Goal: Task Accomplishment & Management: Complete application form

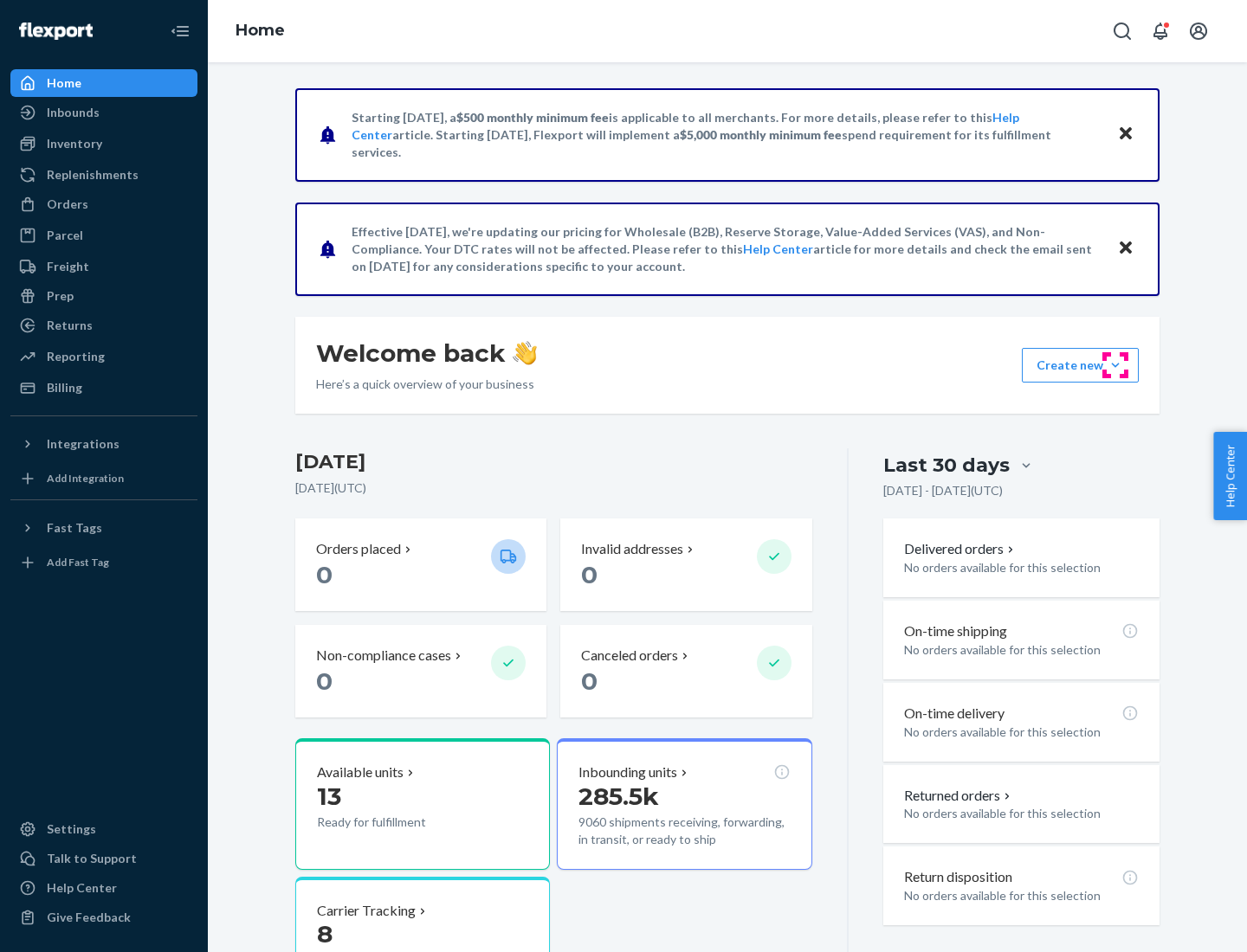
click at [1115, 365] on button "Create new Create new inbound Create new order Create new product" at bounding box center [1079, 365] width 116 height 35
click at [104, 113] on div "Inbounds" at bounding box center [104, 112] width 183 height 24
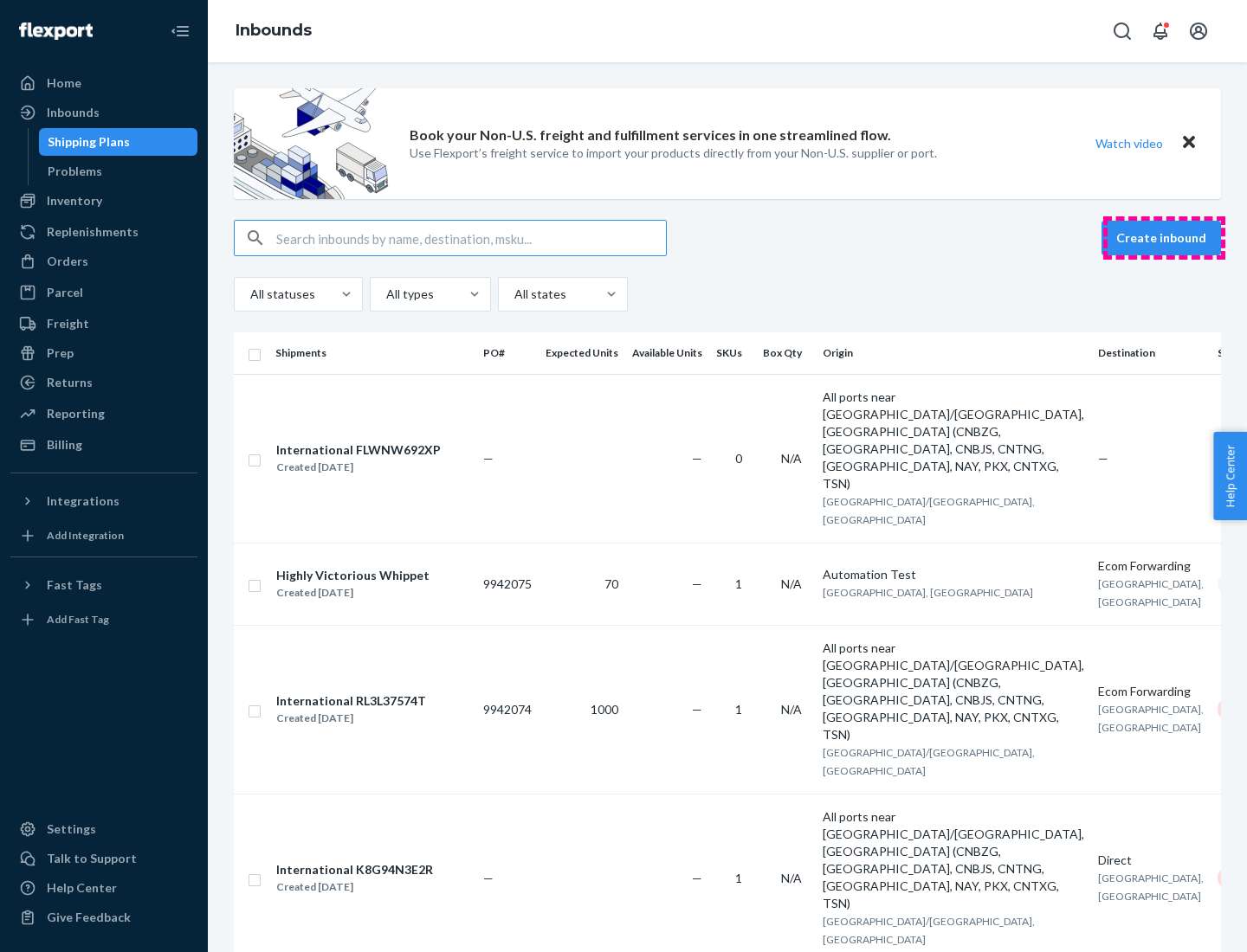
click at [1163, 238] on button "Create inbound" at bounding box center [1161, 237] width 119 height 35
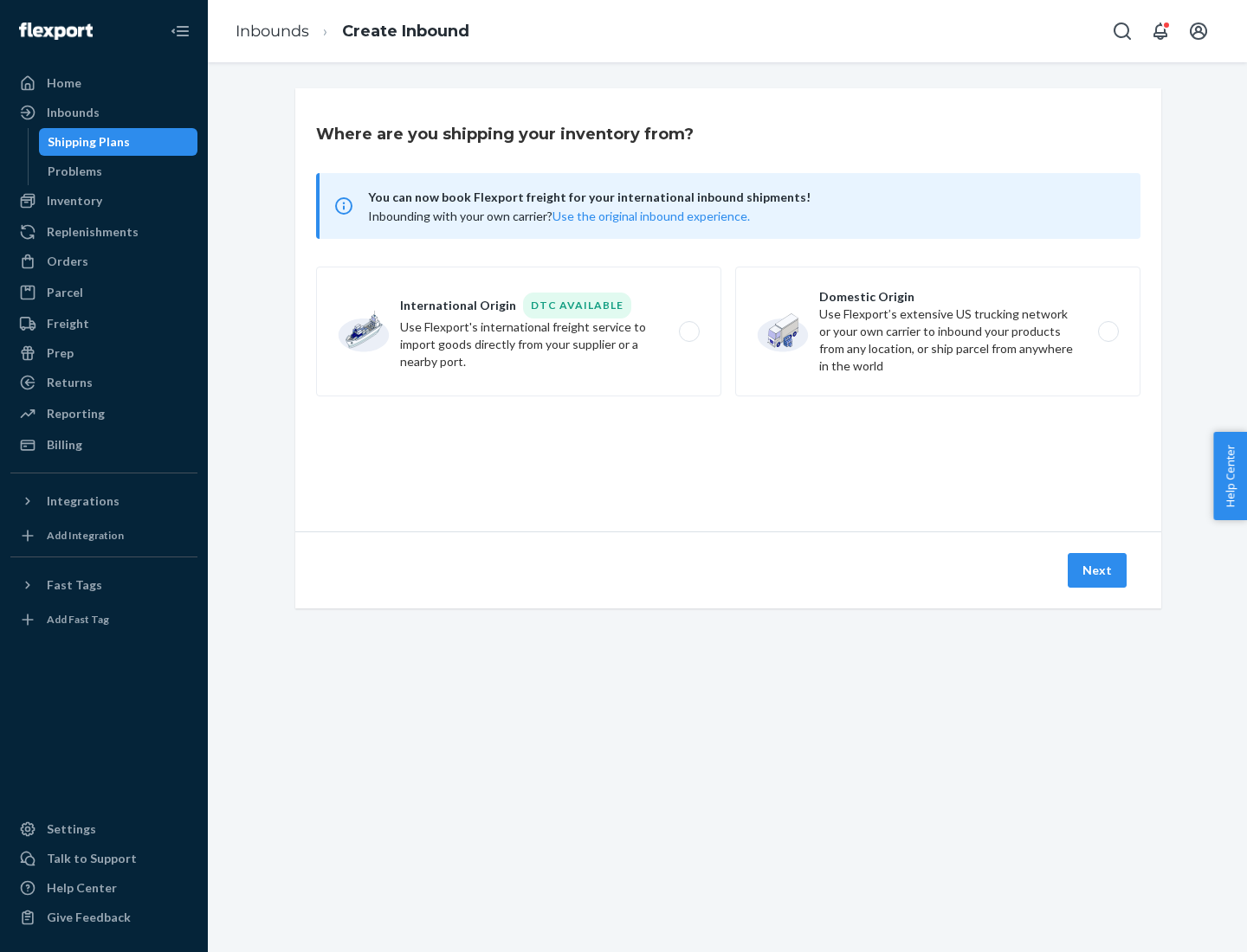
click at [938, 332] on label "Domestic Origin Use Flexport’s extensive US trucking network or your own carrie…" at bounding box center [938, 332] width 405 height 130
click at [1107, 332] on input "Domestic Origin Use Flexport’s extensive US trucking network or your own carrie…" at bounding box center [1113, 332] width 12 height 12
radio input "true"
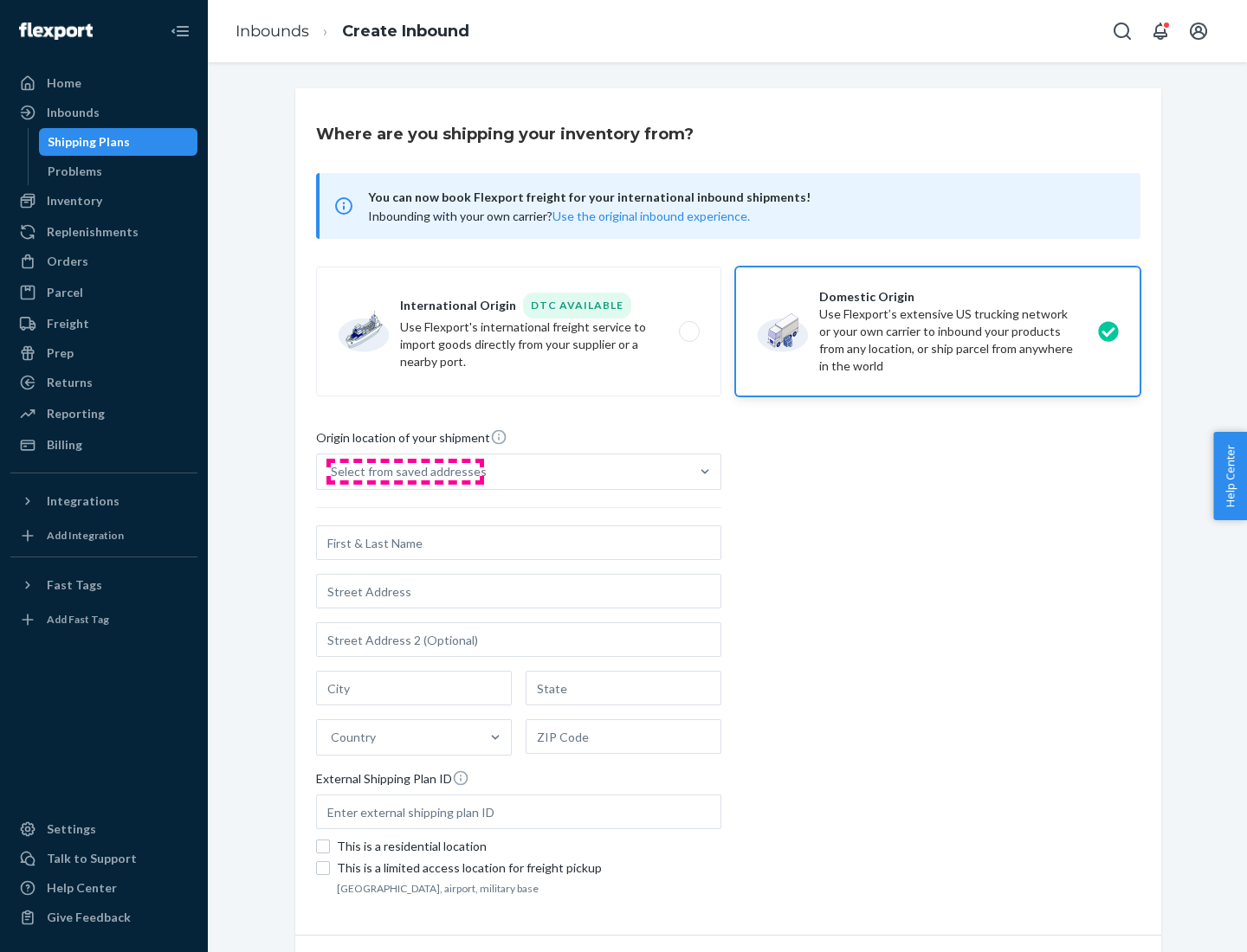
click at [404, 472] on div "Select from saved addresses" at bounding box center [408, 471] width 156 height 17
click at [332, 472] on input "Select from saved addresses" at bounding box center [332, 471] width 2 height 17
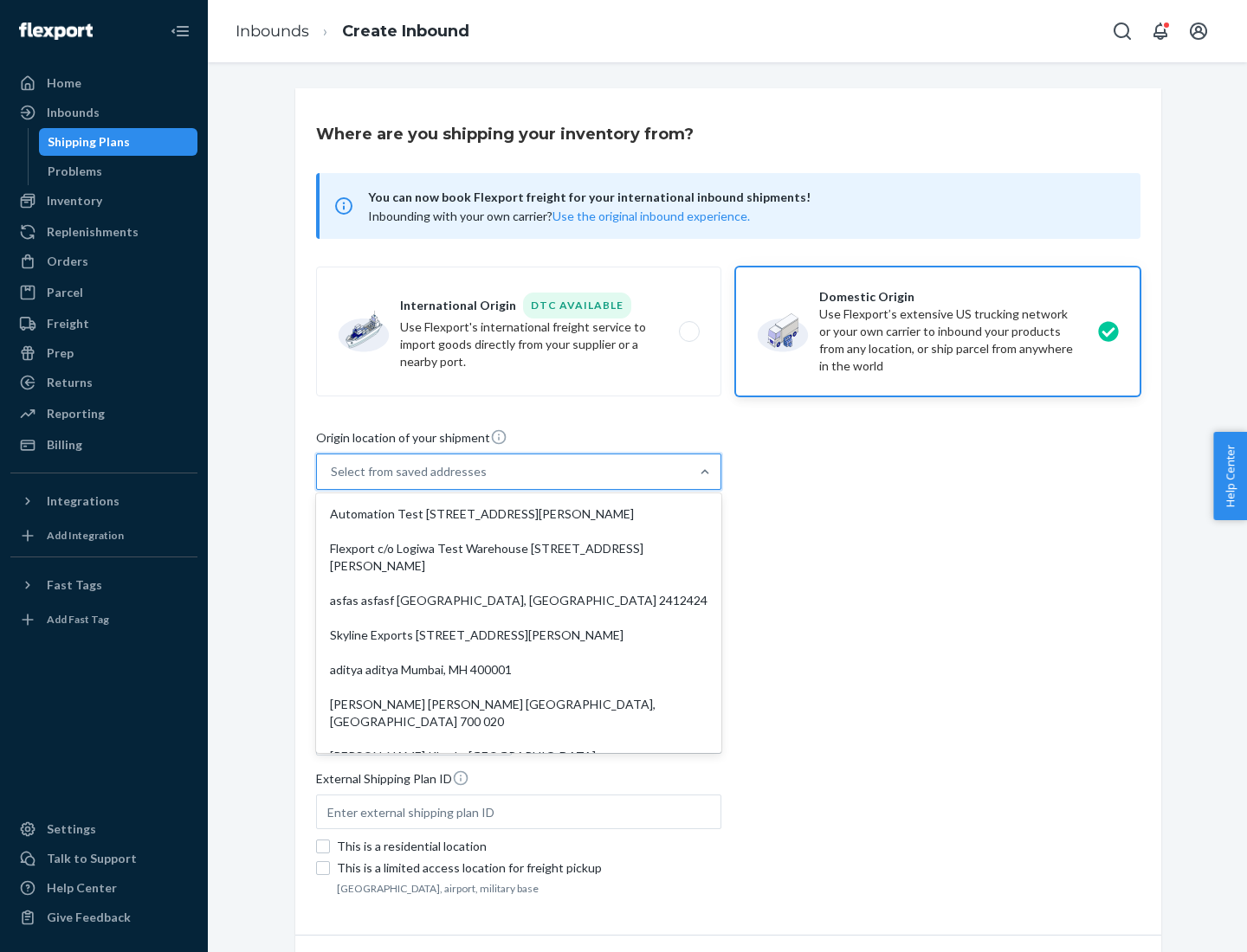
scroll to position [7, 0]
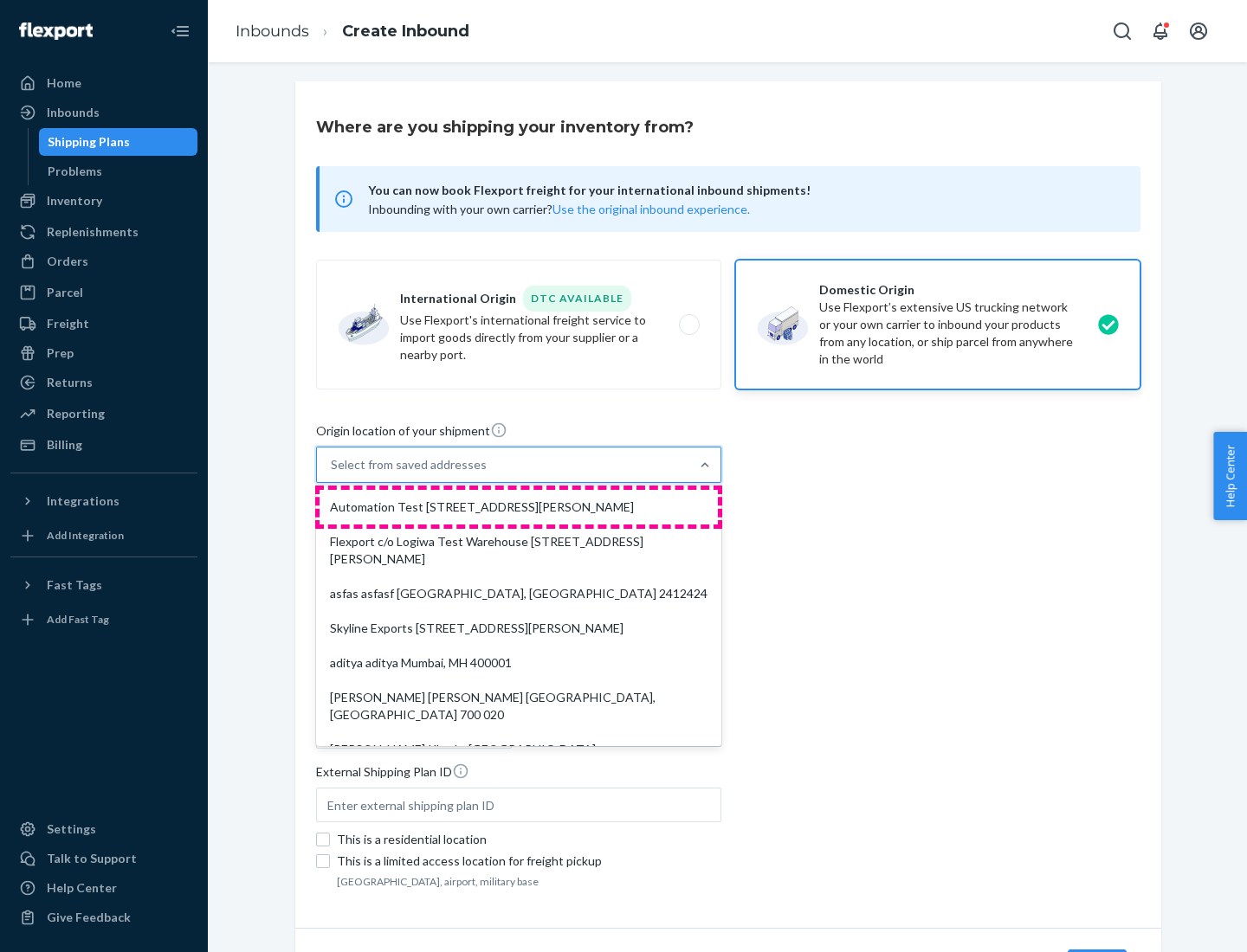
click at [518, 508] on div "Automation Test [STREET_ADDRESS][PERSON_NAME]" at bounding box center [518, 507] width 398 height 35
click at [332, 474] on input "option Automation Test [STREET_ADDRESS][PERSON_NAME]. 9 results available. Use …" at bounding box center [332, 464] width 2 height 17
type input "Automation Test"
type input "9th Floor"
type input "[GEOGRAPHIC_DATA]"
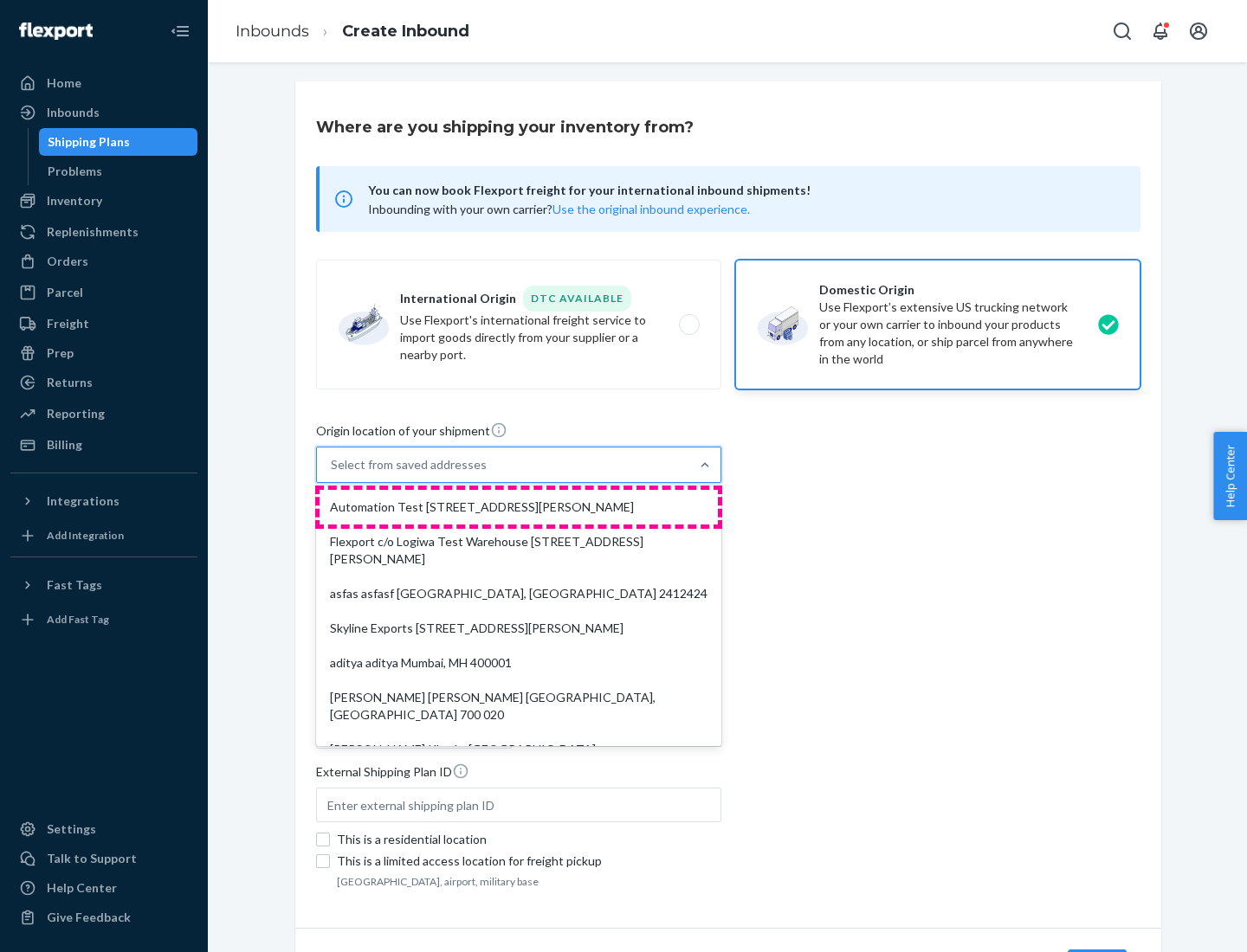
type input "CA"
type input "94104"
type input "[STREET_ADDRESS][PERSON_NAME]"
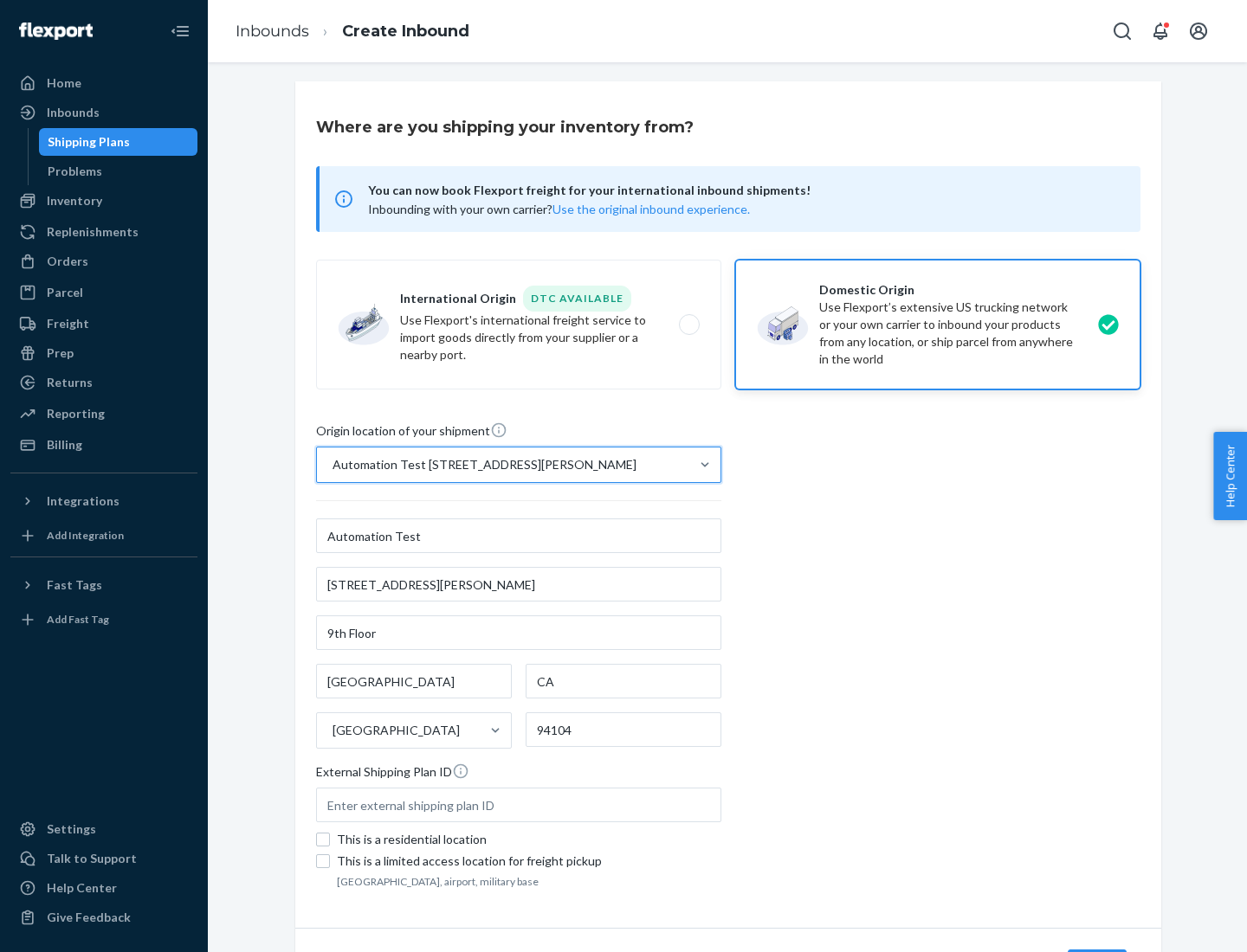
scroll to position [101, 0]
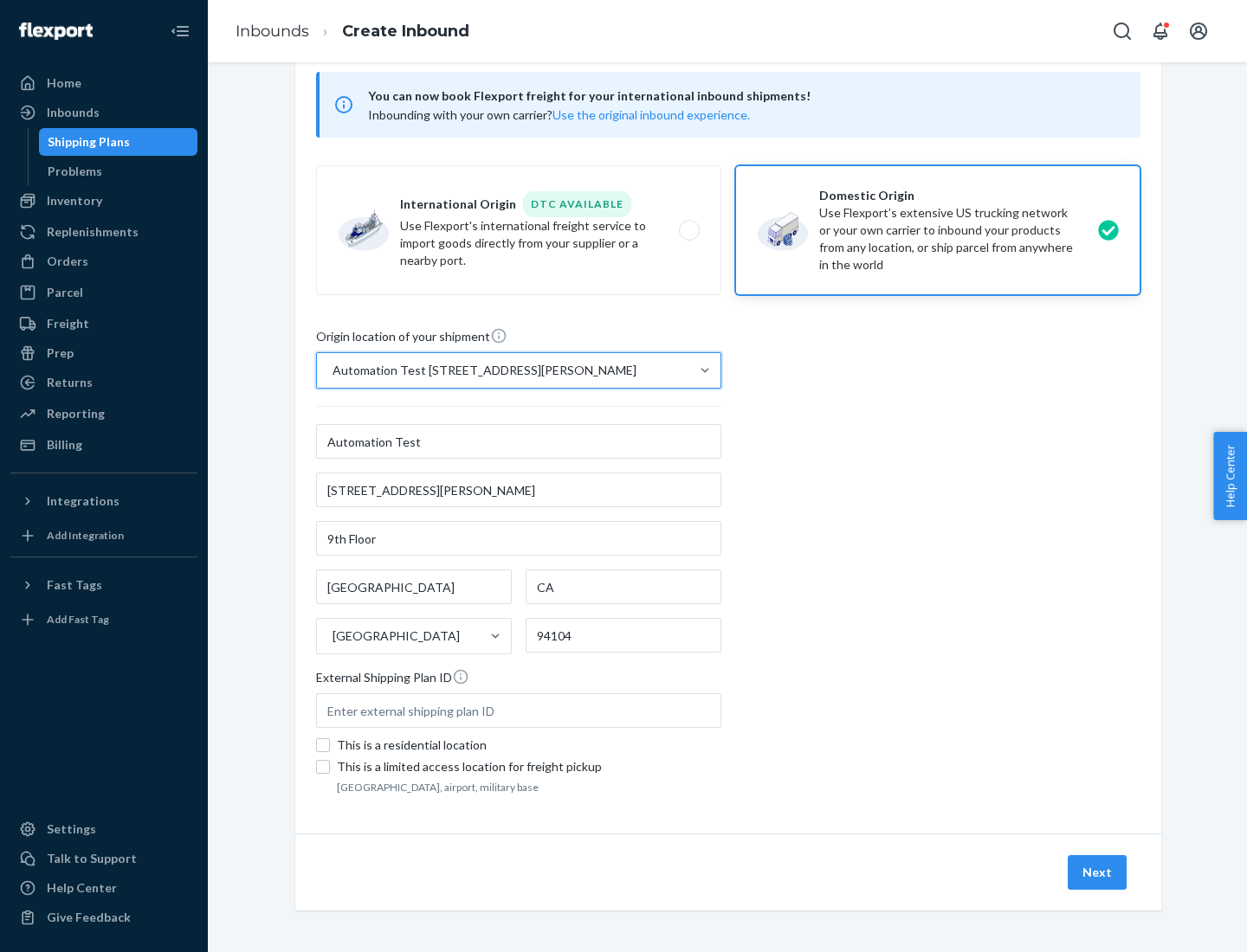
click at [1098, 873] on button "Next" at bounding box center [1097, 872] width 59 height 35
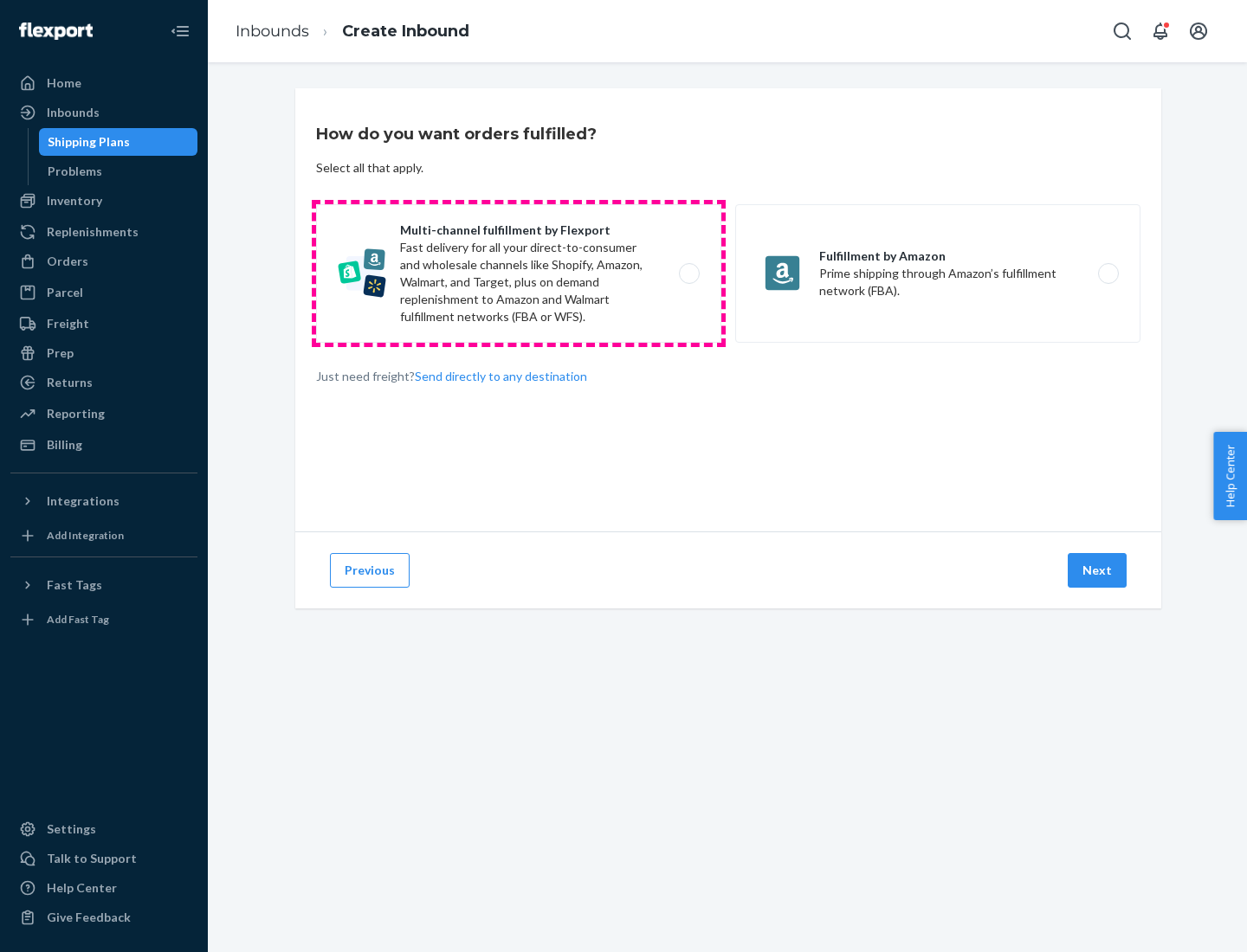
click at [518, 274] on label "Multi-channel fulfillment by Flexport Fast delivery for all your direct-to-cons…" at bounding box center [519, 274] width 405 height 139
click at [688, 274] on input "Multi-channel fulfillment by Flexport Fast delivery for all your direct-to-cons…" at bounding box center [693, 274] width 12 height 12
radio input "true"
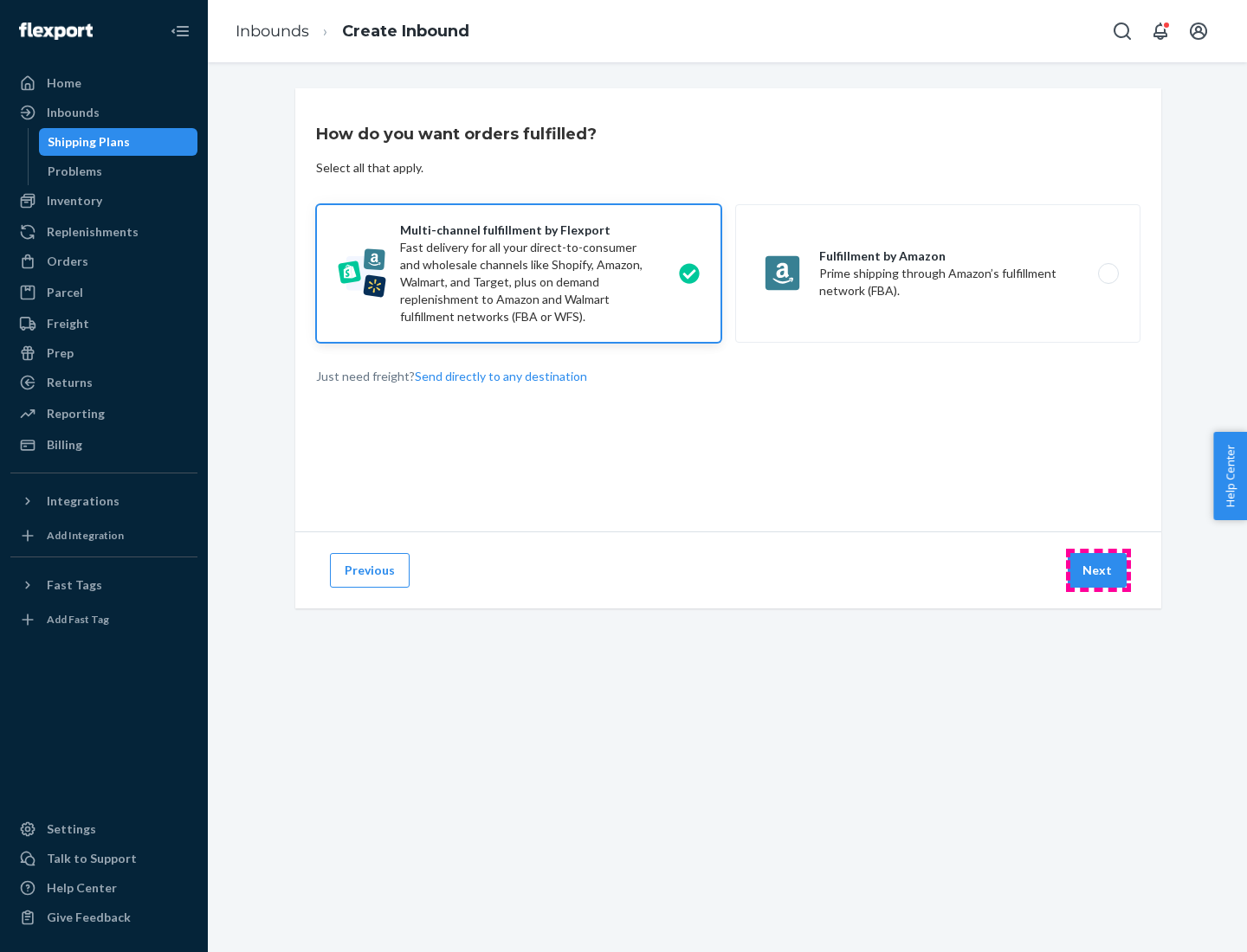
click at [1098, 571] on button "Next" at bounding box center [1097, 570] width 59 height 35
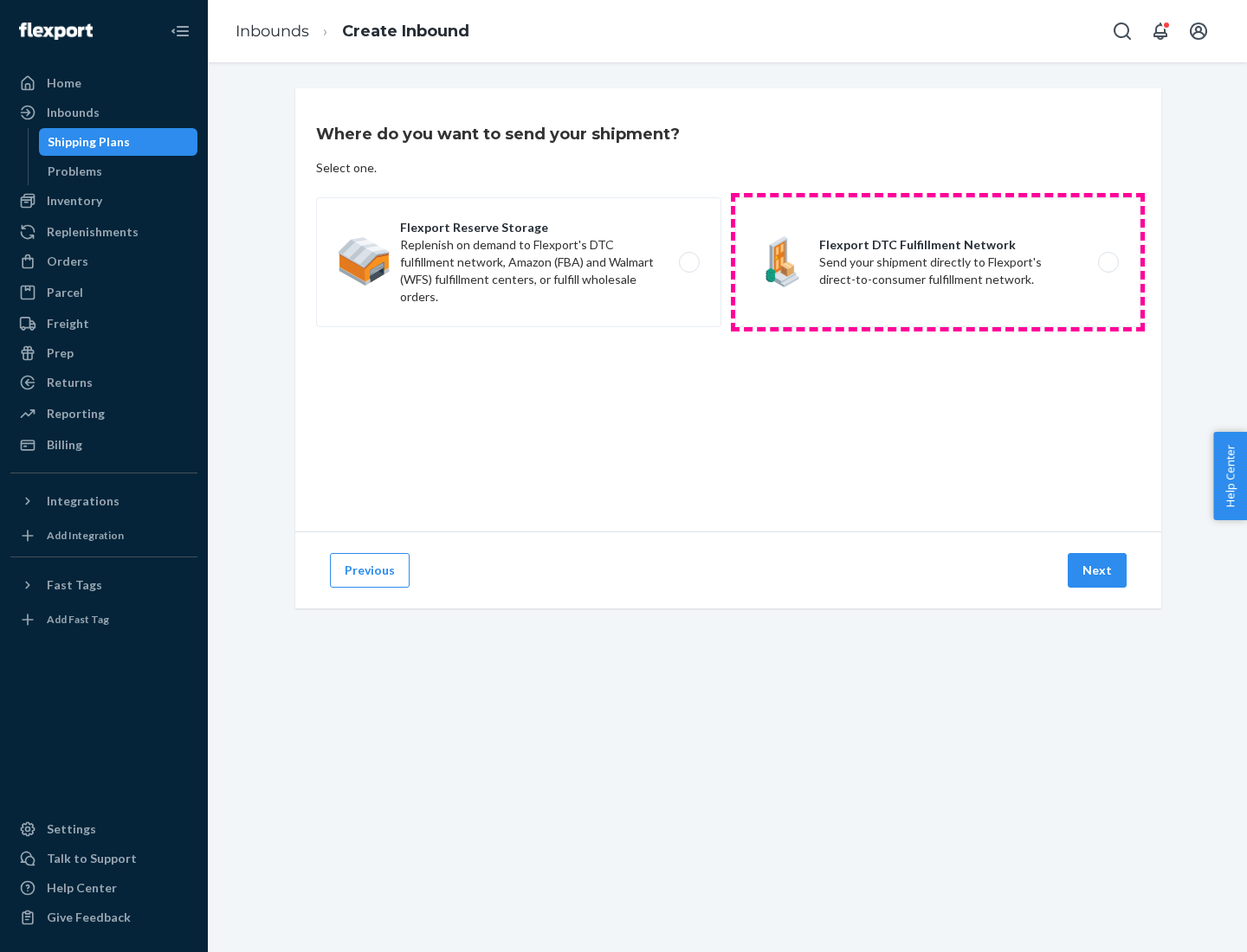
click at [938, 262] on label "Flexport DTC Fulfillment Network Send your shipment directly to Flexport's dire…" at bounding box center [938, 262] width 405 height 130
click at [1107, 262] on input "Flexport DTC Fulfillment Network Send your shipment directly to Flexport's dire…" at bounding box center [1113, 262] width 12 height 12
radio input "true"
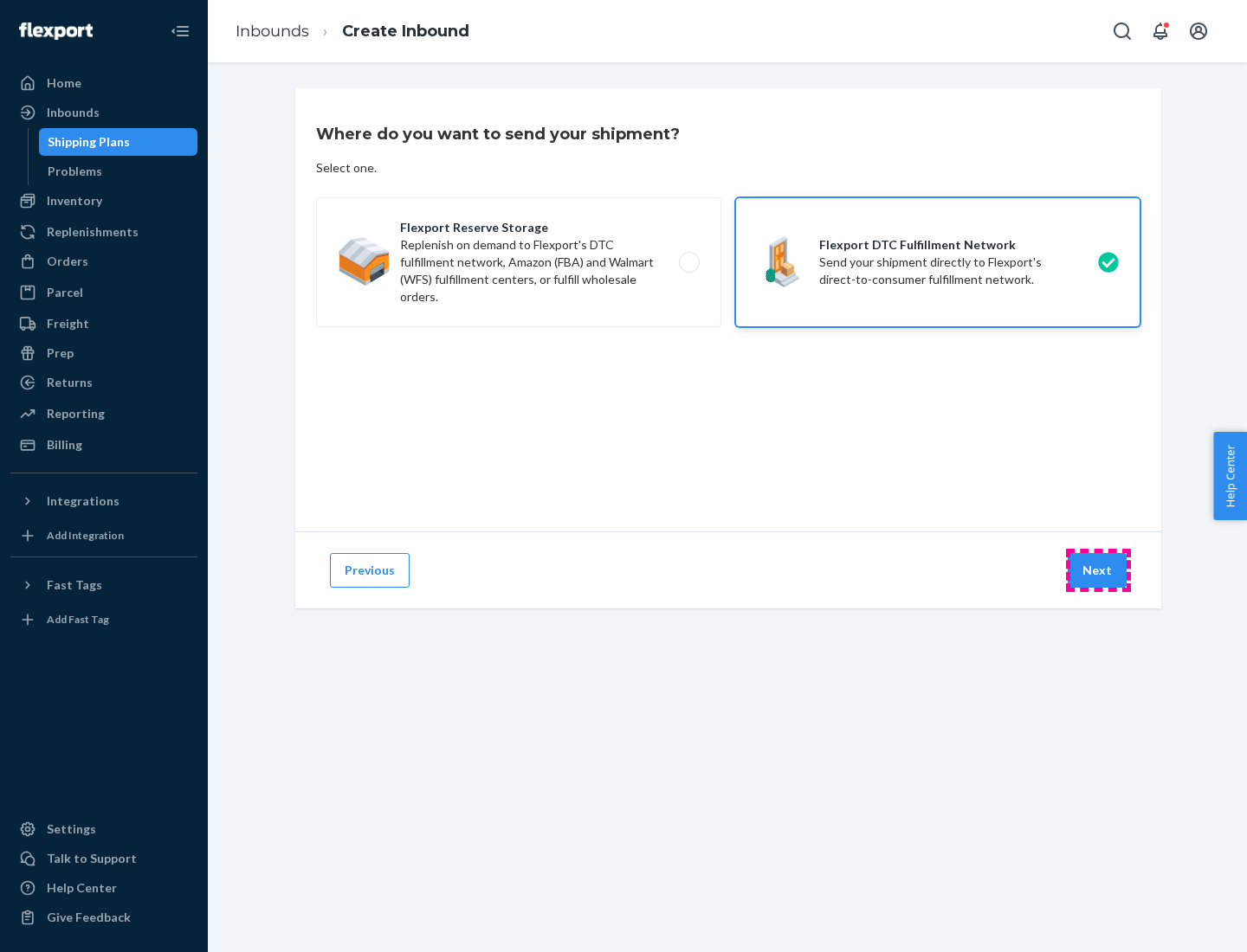
click at [1098, 571] on button "Next" at bounding box center [1097, 570] width 59 height 35
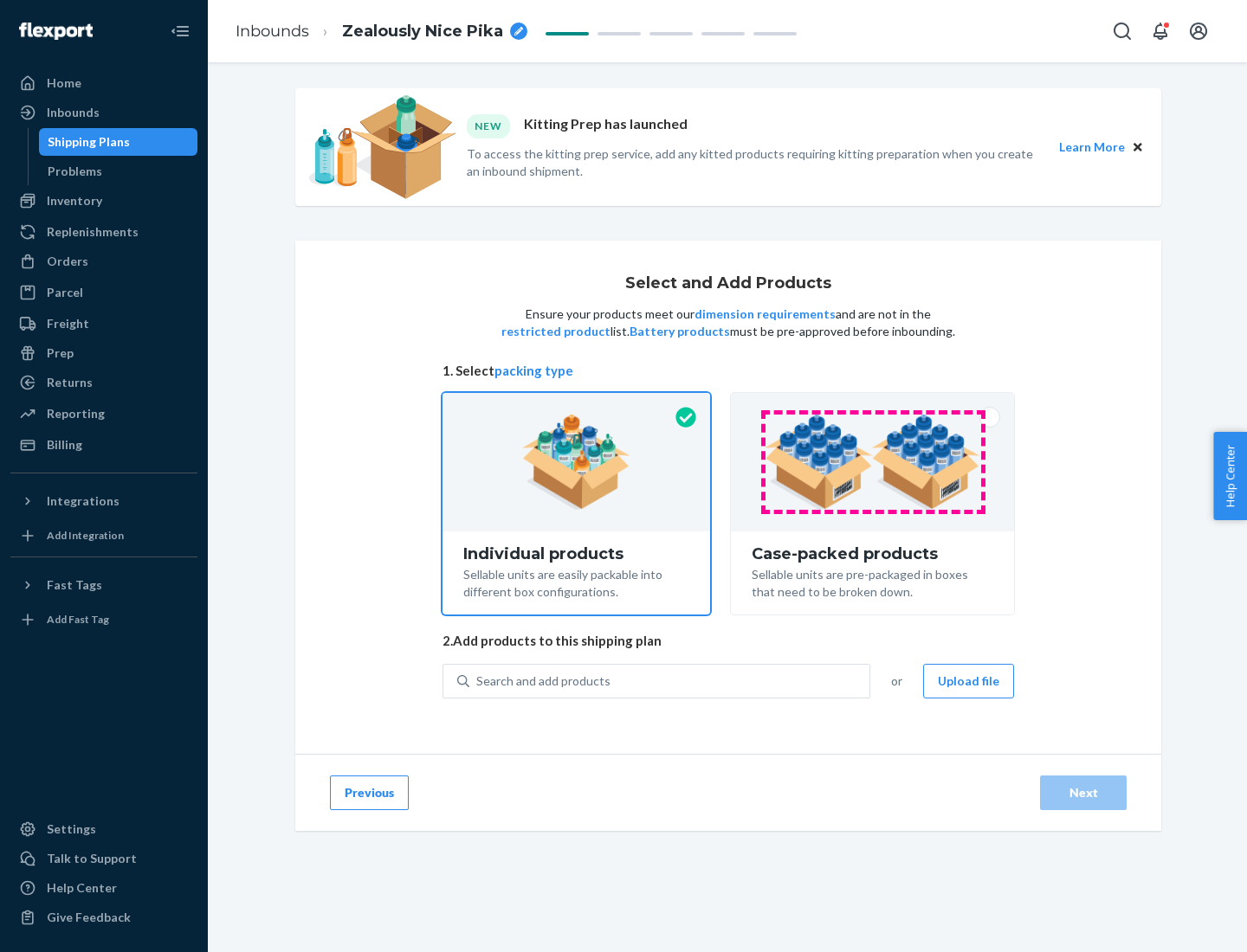
click at [873, 462] on img at bounding box center [872, 462] width 216 height 95
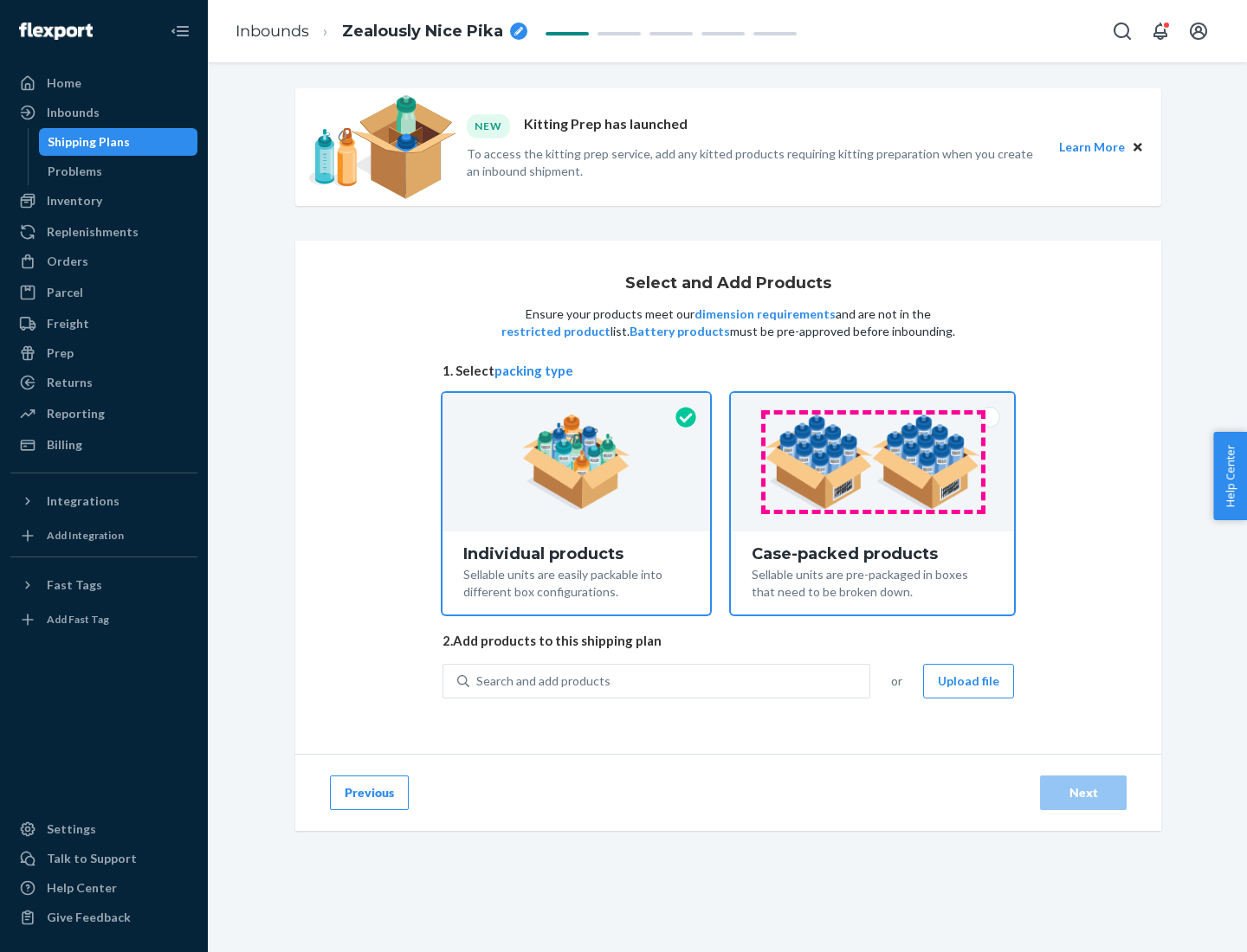
click at [873, 404] on input "Case-packed products Sellable units are pre-packaged in boxes that need to be b…" at bounding box center [872, 398] width 12 height 12
radio input "true"
radio input "false"
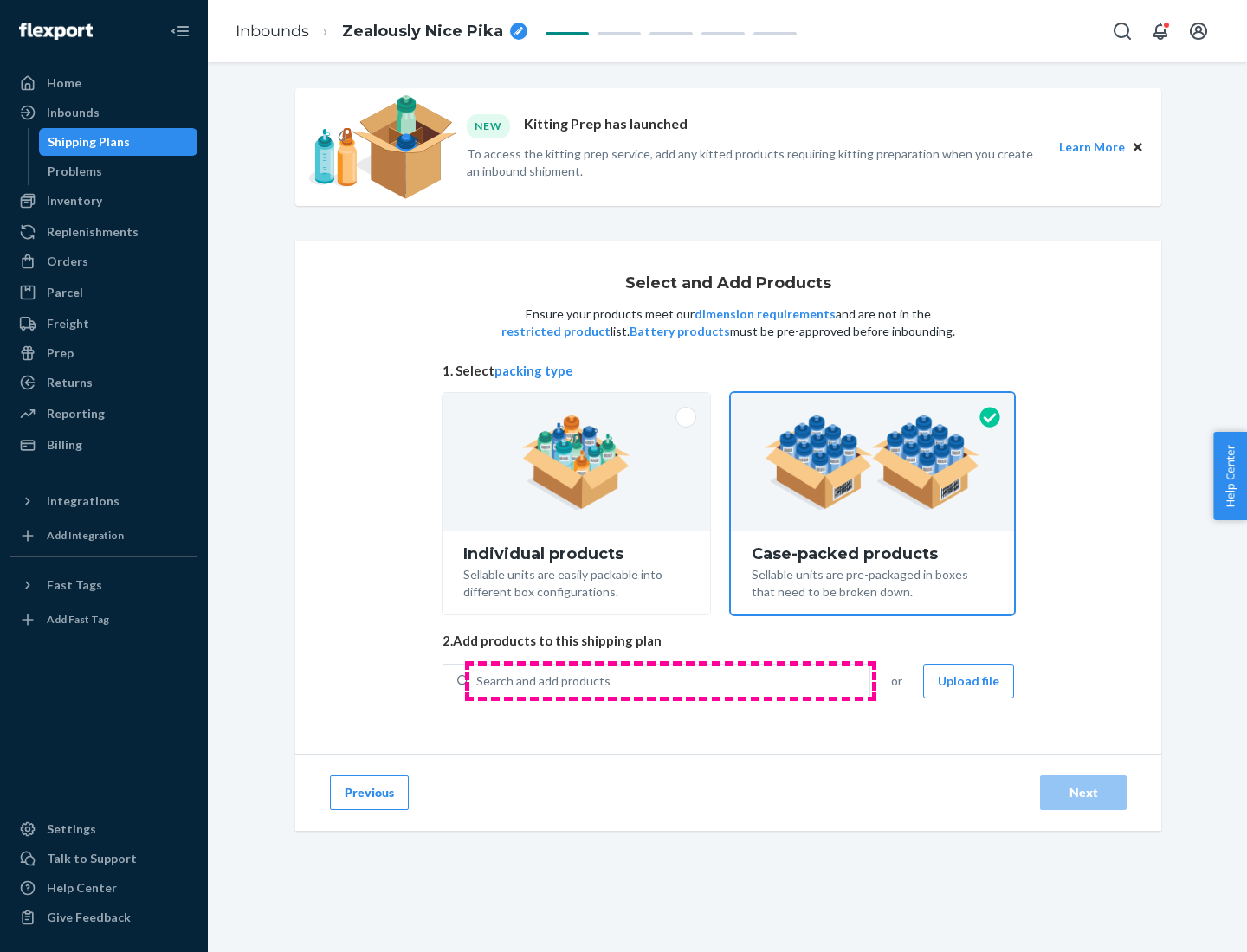
click at [670, 681] on div "Search and add products" at bounding box center [669, 681] width 400 height 31
click at [478, 681] on input "Search and add products" at bounding box center [477, 681] width 2 height 17
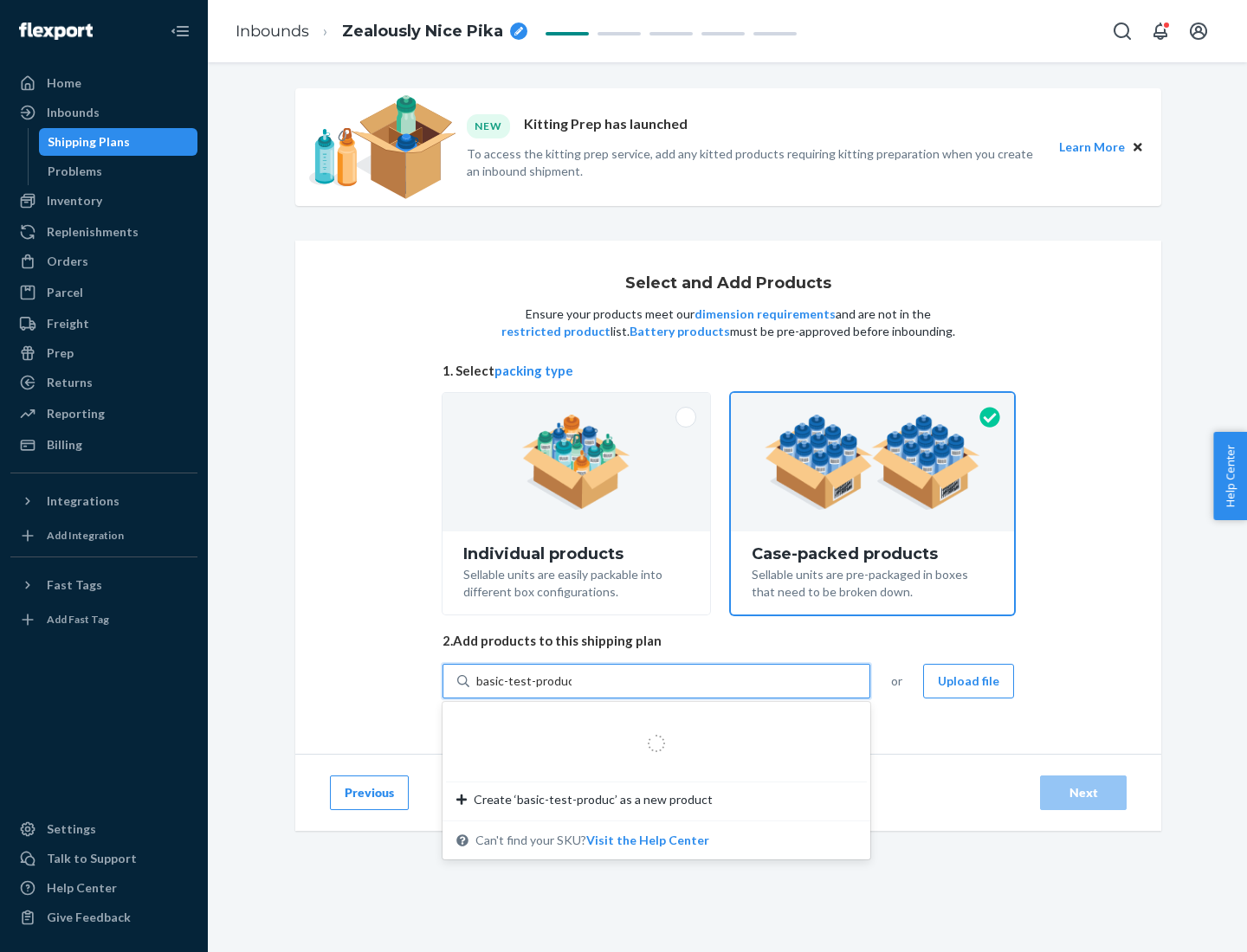
type input "basic-test-product-1"
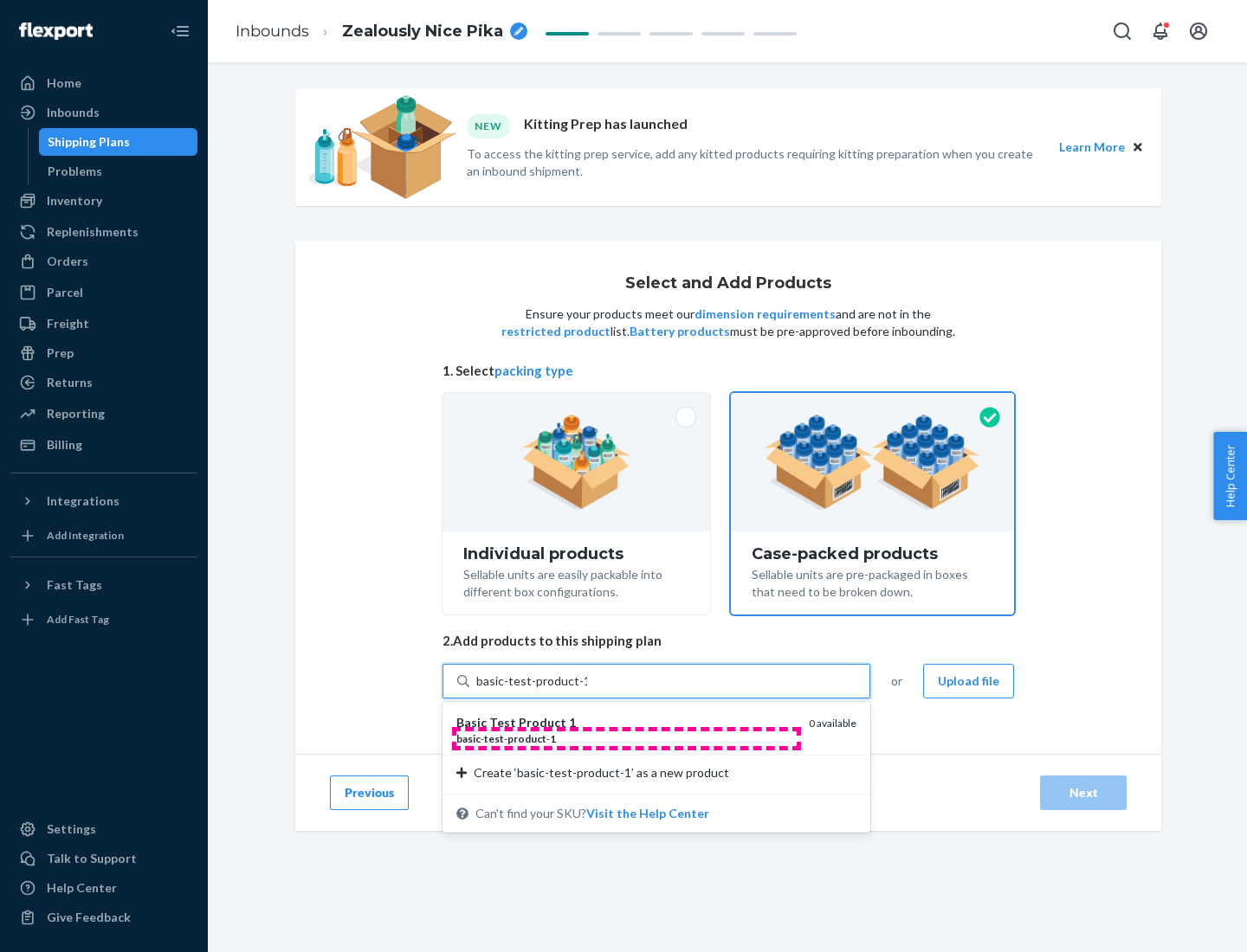
click at [626, 739] on div "basic - test - product - 1" at bounding box center [625, 739] width 339 height 15
click at [587, 690] on input "basic-test-product-1" at bounding box center [532, 681] width 111 height 17
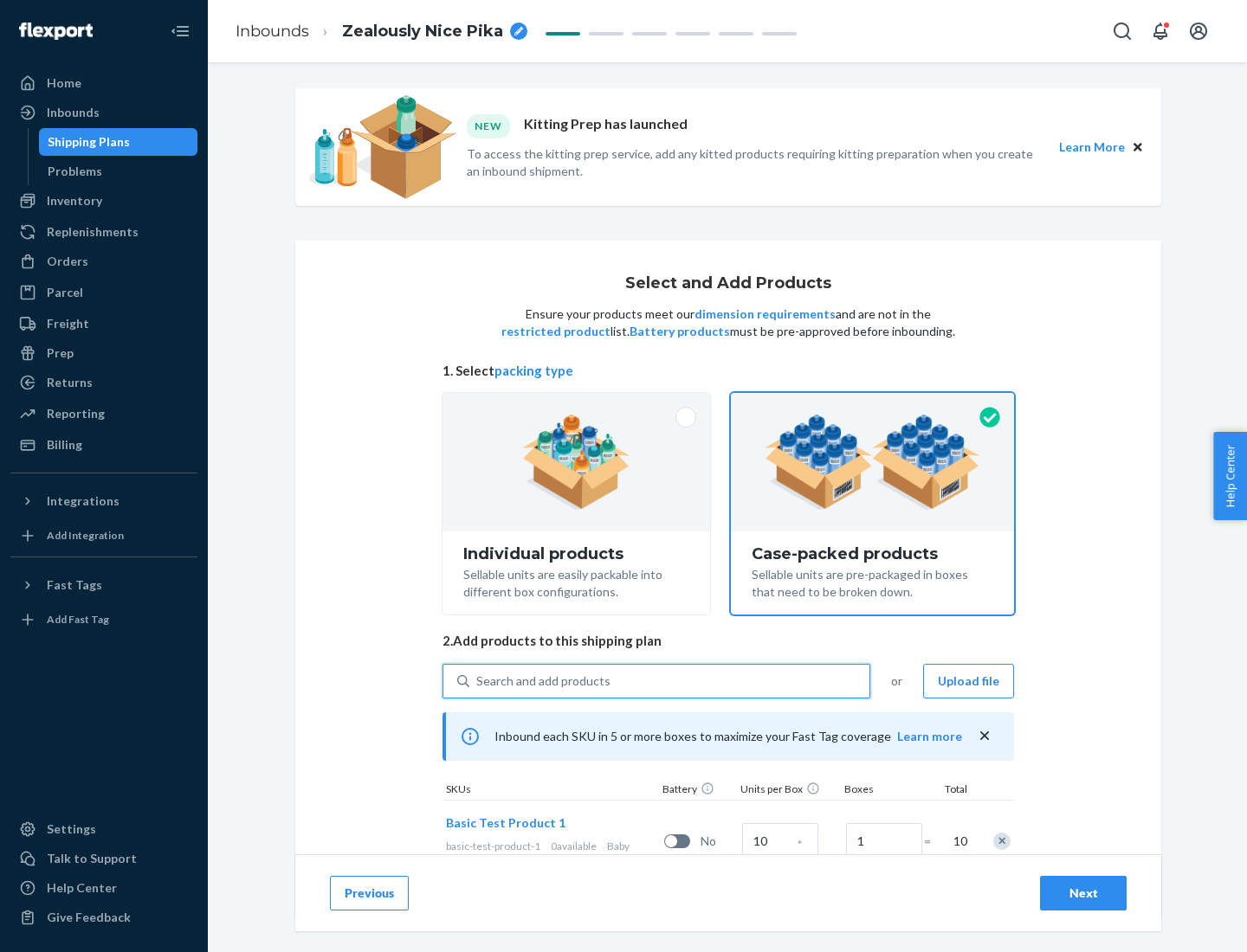
scroll to position [62, 0]
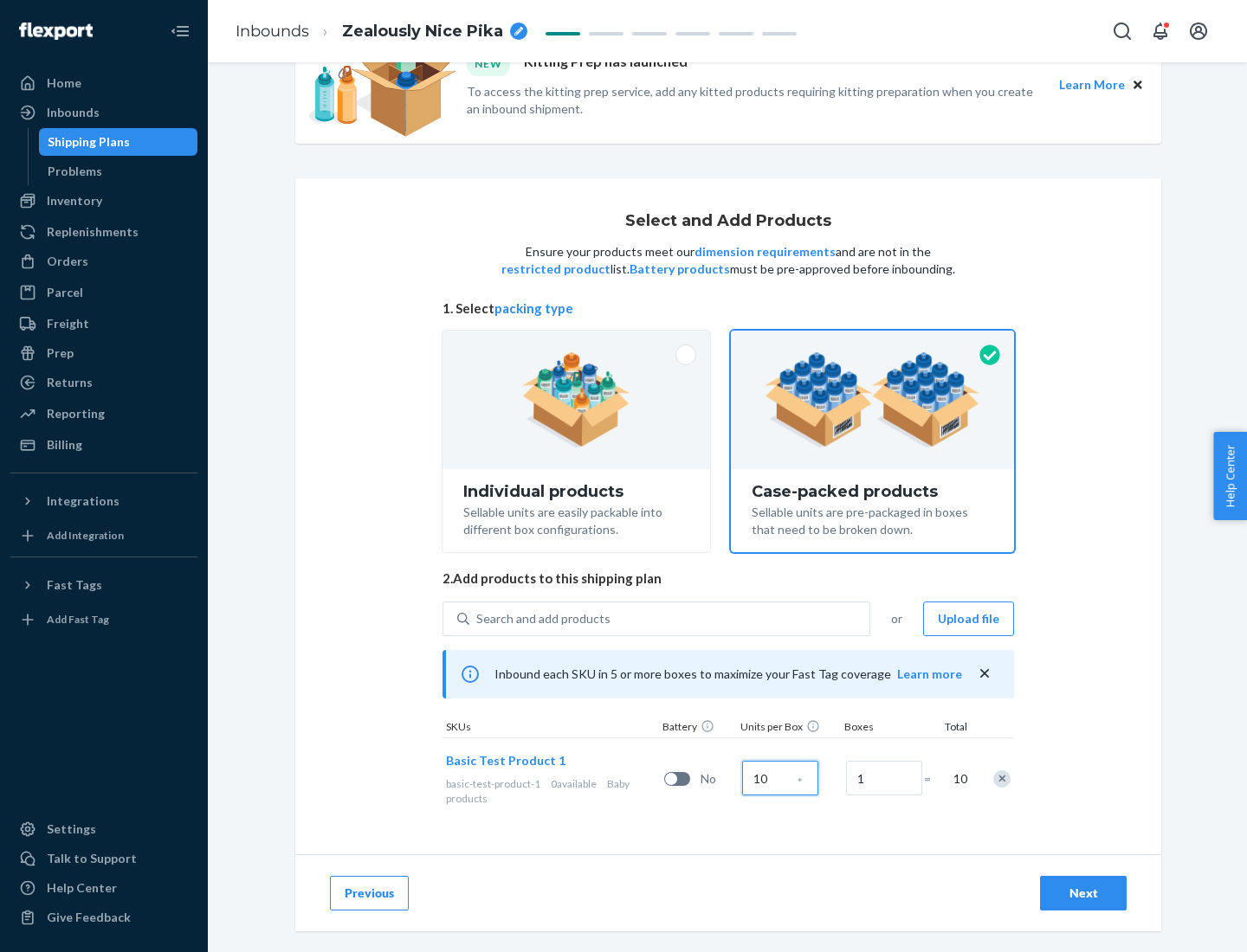
type input "10"
type input "7"
click at [1083, 893] on div "Next" at bounding box center [1083, 892] width 57 height 17
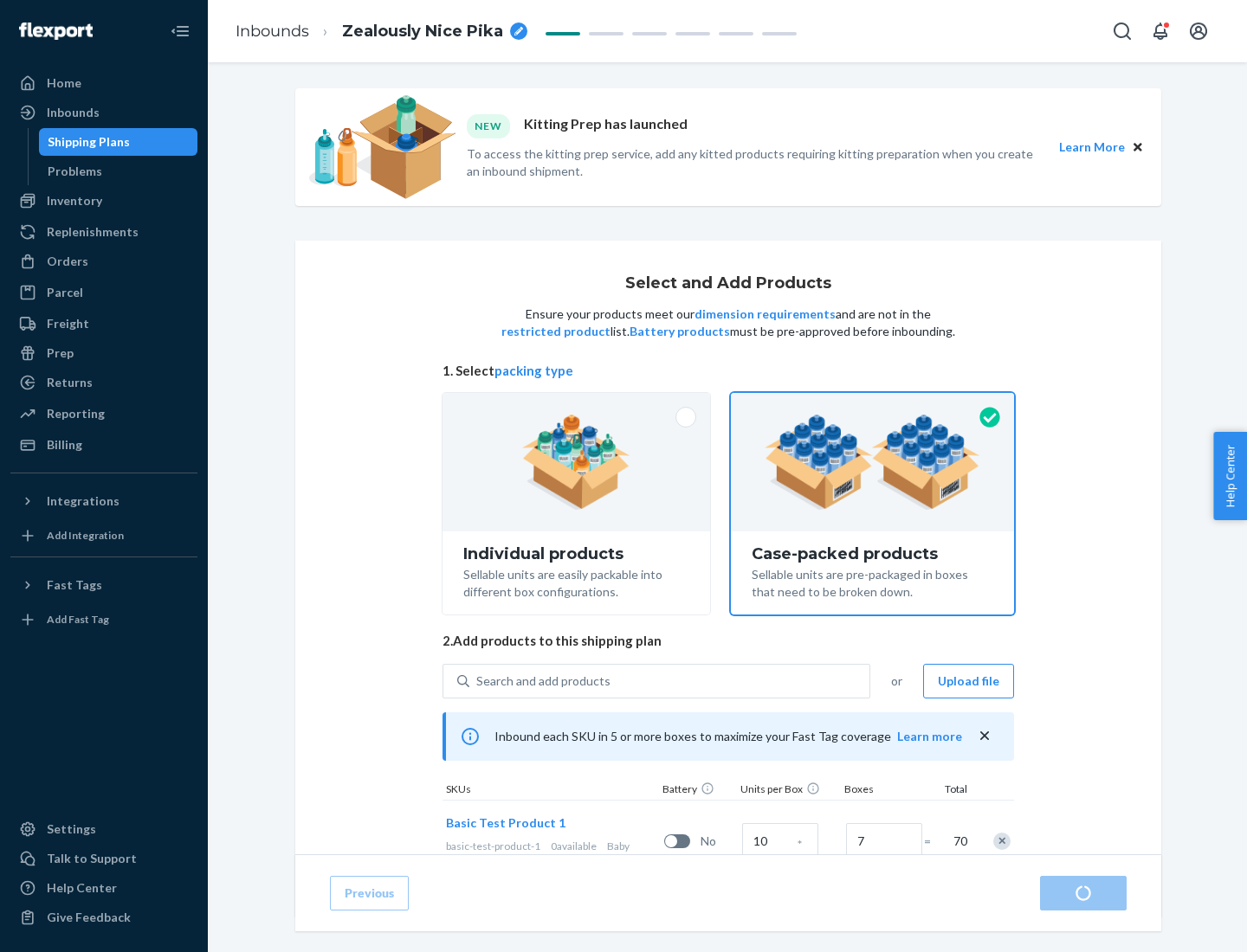
radio input "true"
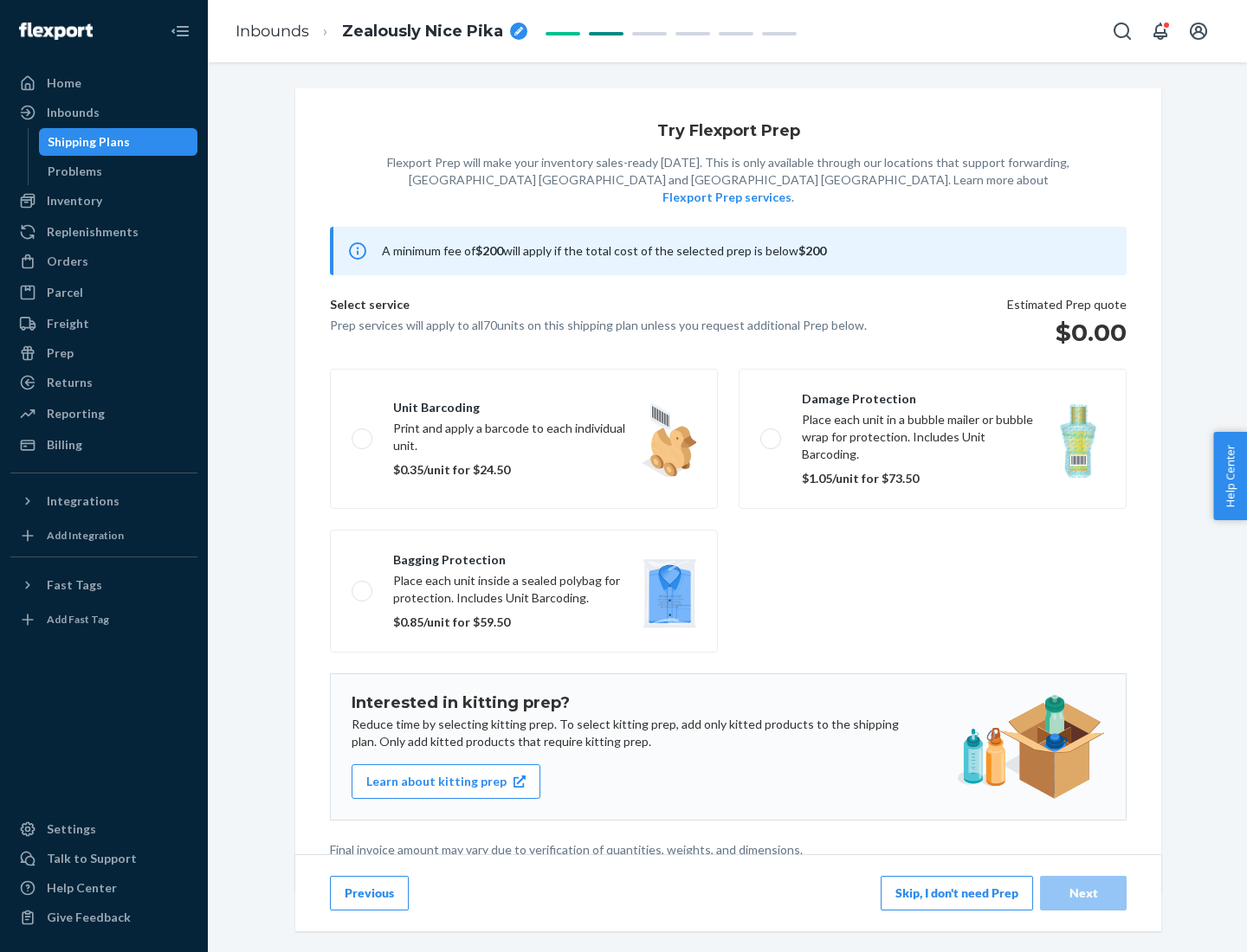
scroll to position [4, 0]
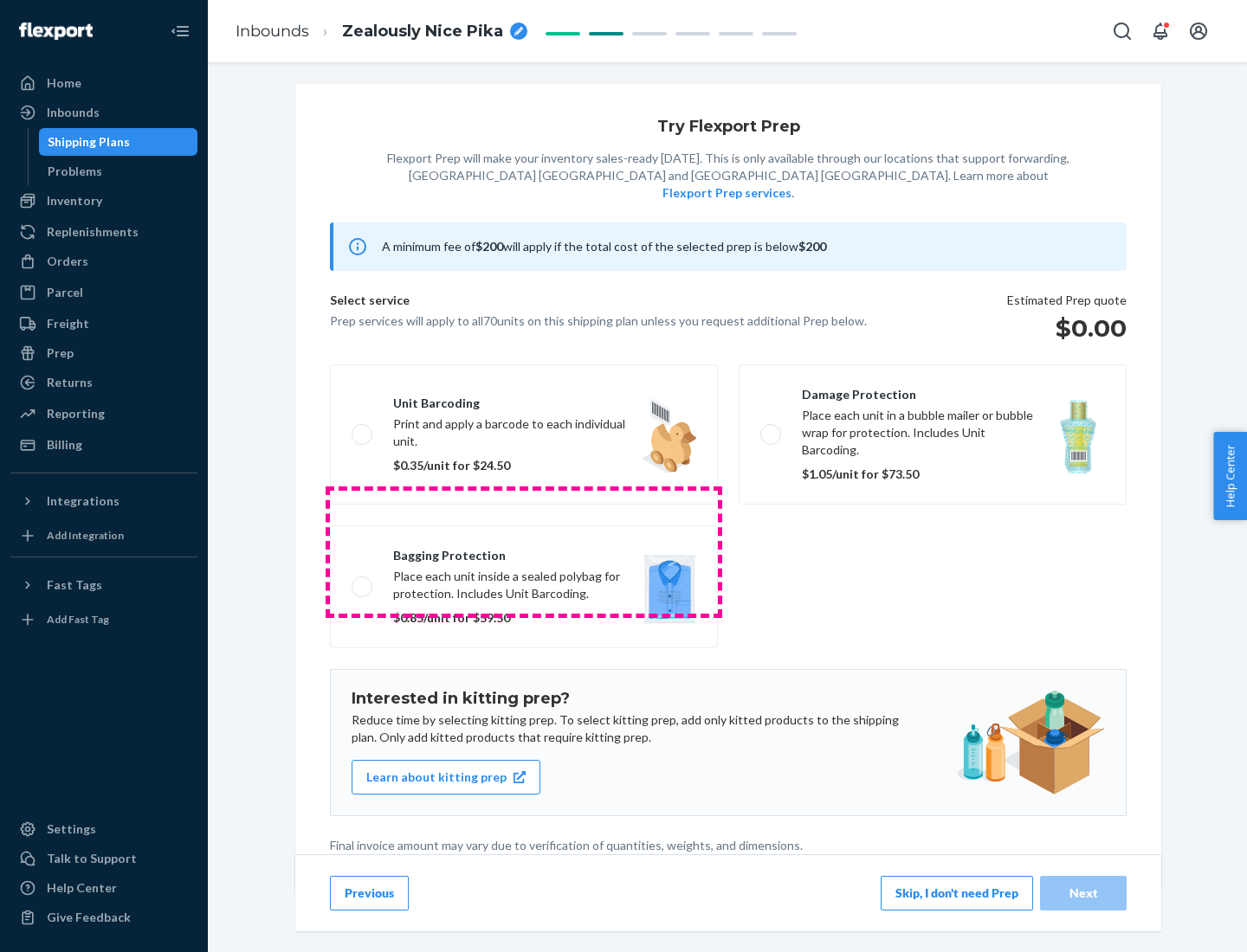
click at [524, 551] on label "Bagging protection Place each unit inside a sealed polybag for protection. Incl…" at bounding box center [524, 587] width 388 height 123
click at [363, 581] on input "Bagging protection Place each unit inside a sealed polybag for protection. Incl…" at bounding box center [356, 587] width 12 height 12
checkbox input "true"
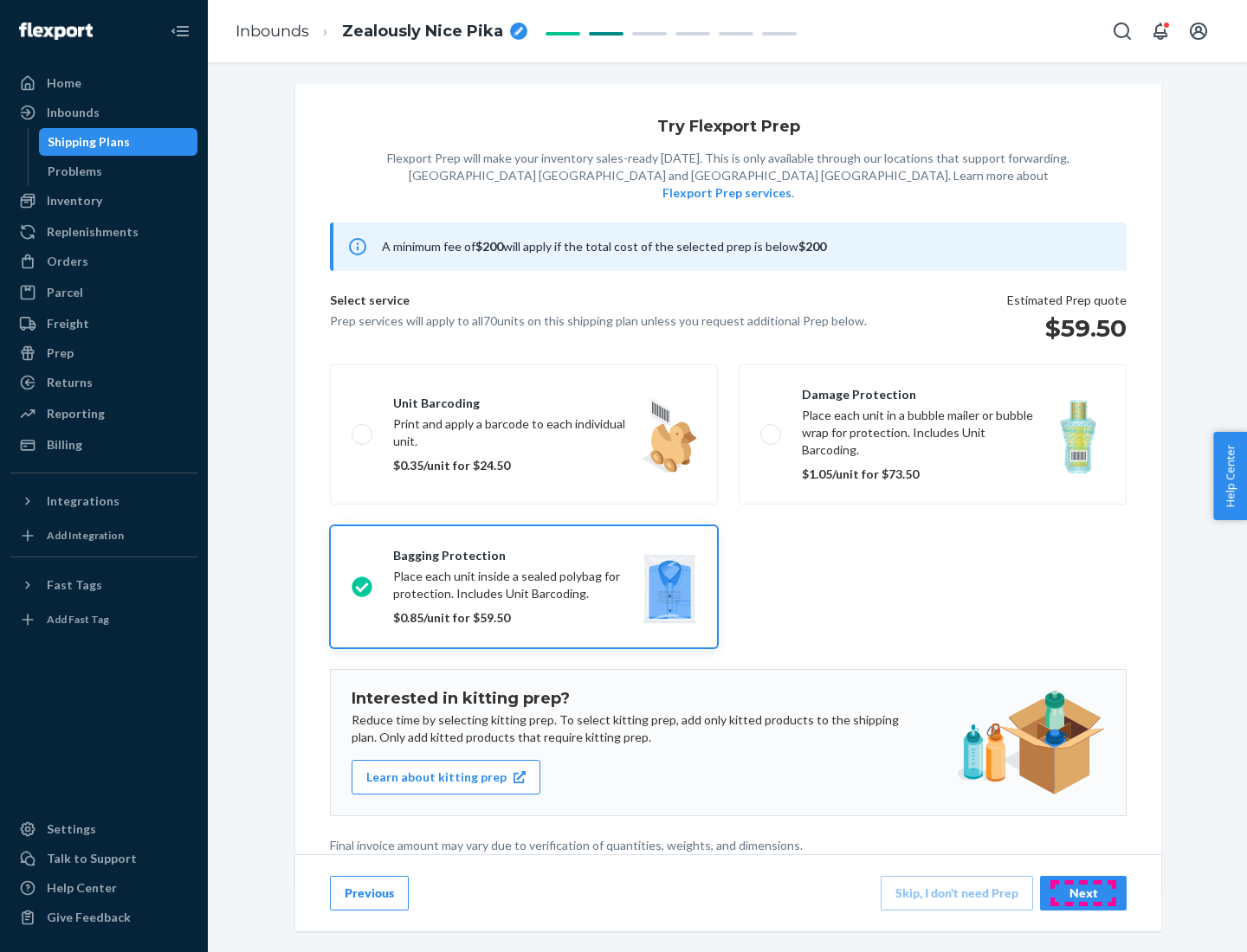
click at [1083, 892] on div "Next" at bounding box center [1083, 892] width 57 height 17
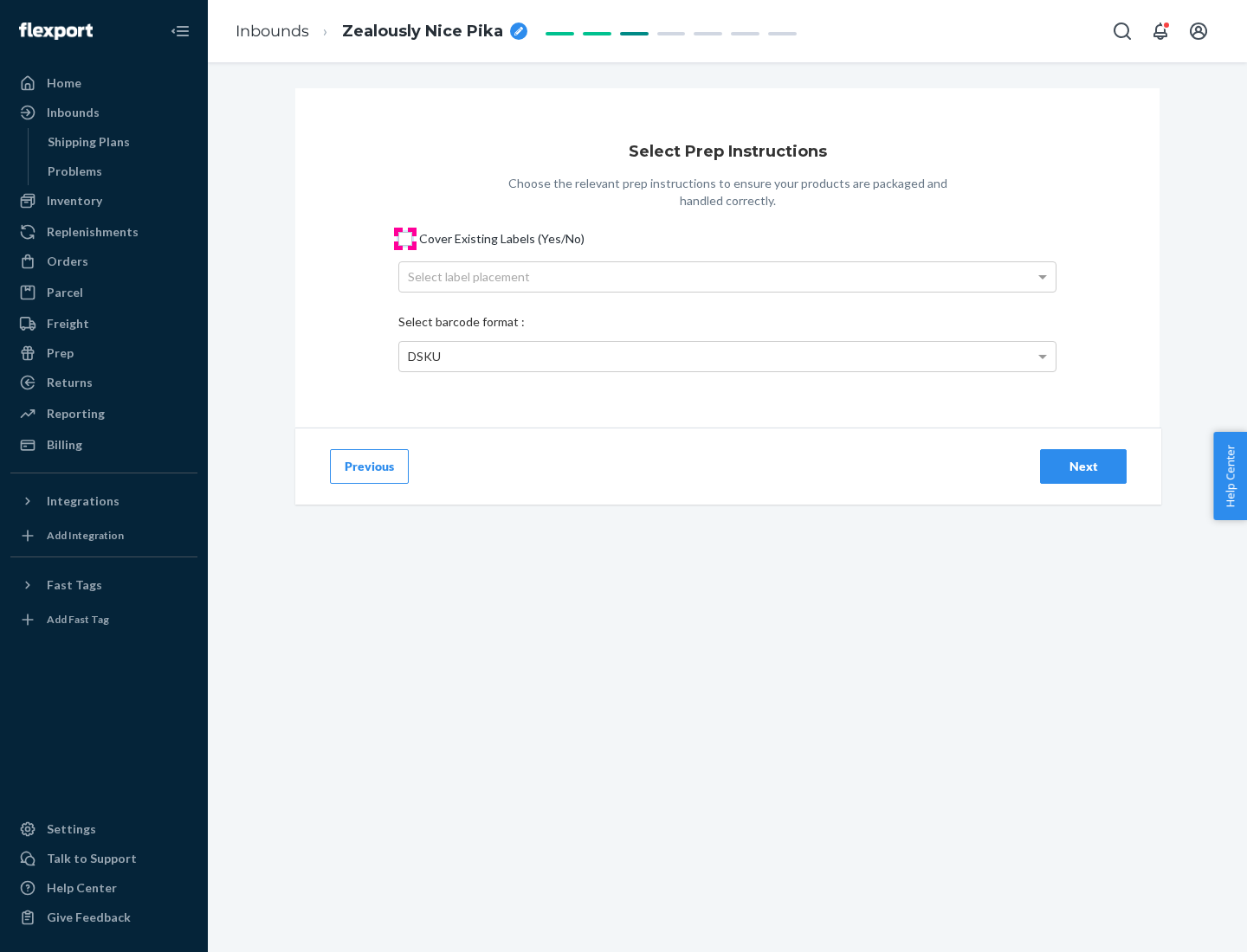
click at [405, 238] on input "Cover Existing Labels (Yes/No)" at bounding box center [405, 239] width 14 height 14
checkbox input "true"
click at [727, 276] on div "Select label placement" at bounding box center [727, 276] width 656 height 29
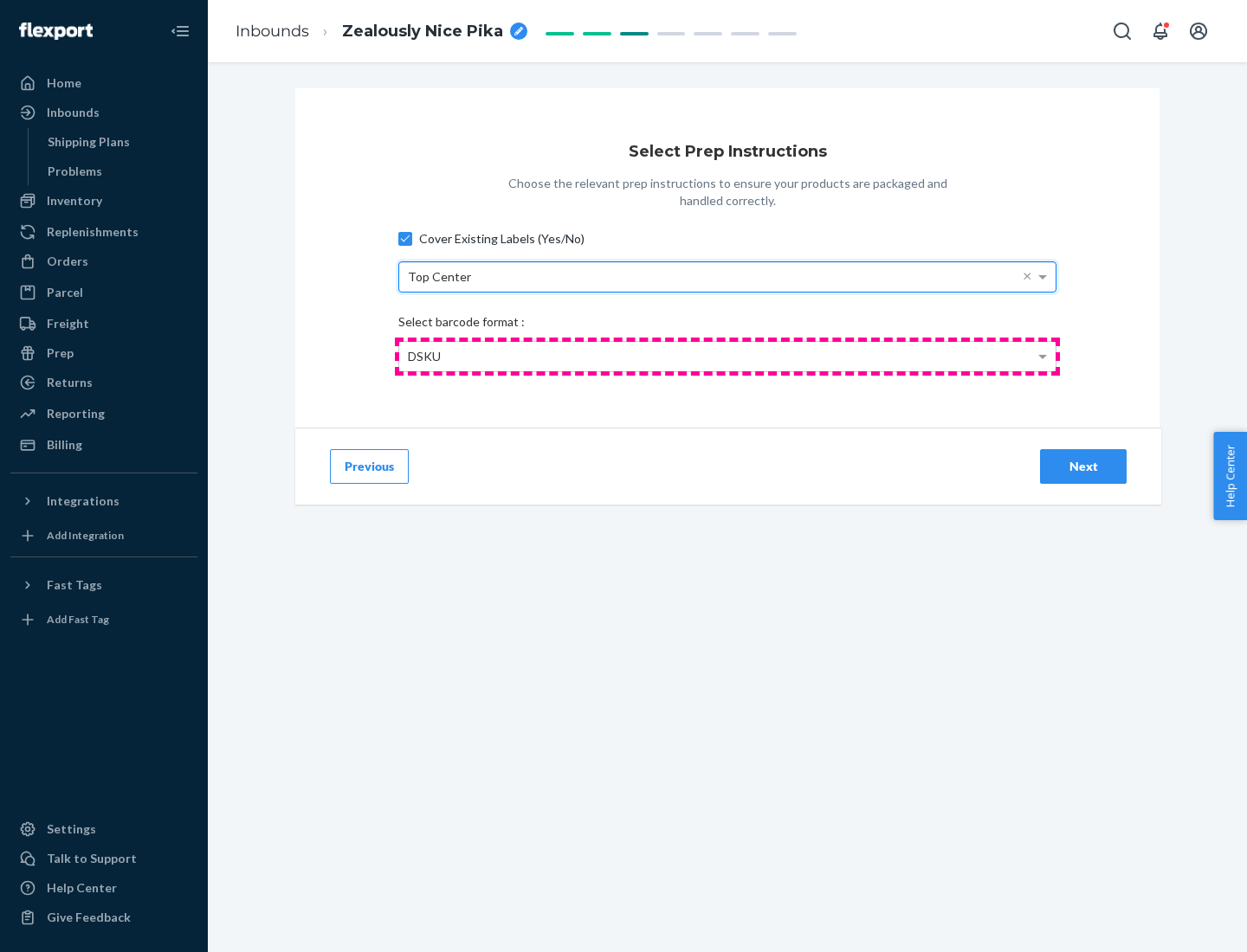
click at [727, 356] on div "DSKU" at bounding box center [727, 356] width 656 height 29
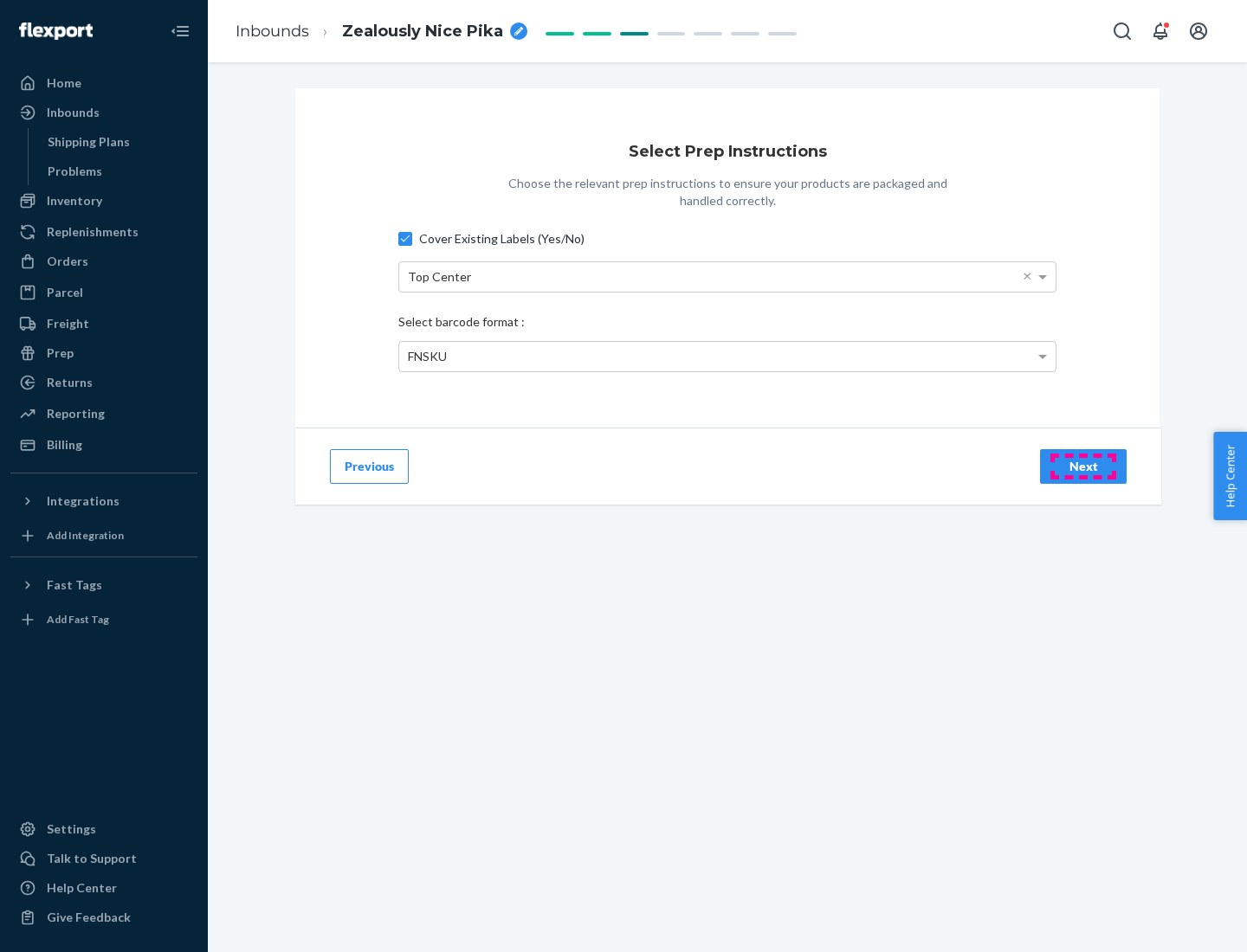
click at [1083, 466] on div "Next" at bounding box center [1083, 466] width 57 height 17
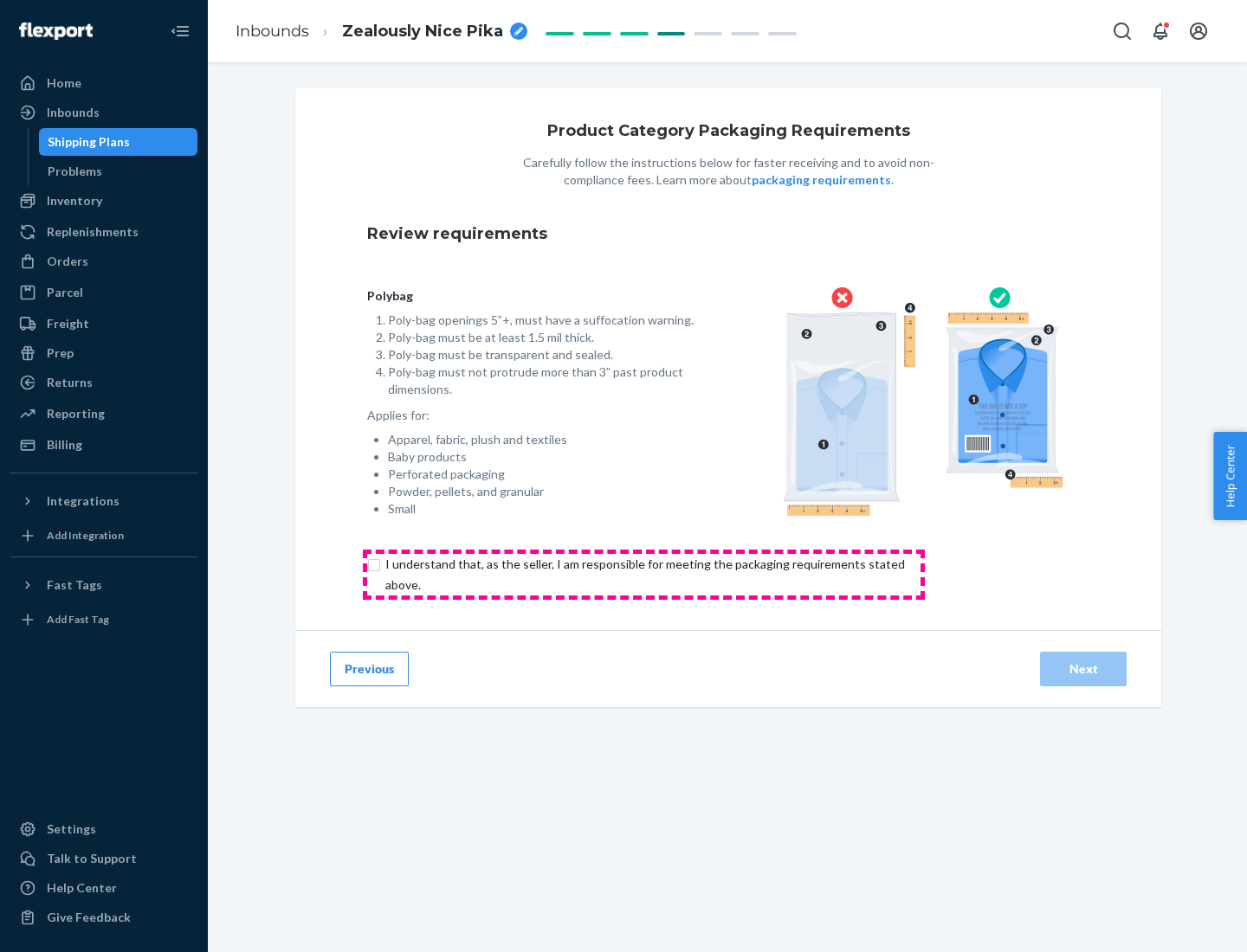
click at [643, 574] on input "checkbox" at bounding box center [655, 574] width 576 height 42
checkbox input "true"
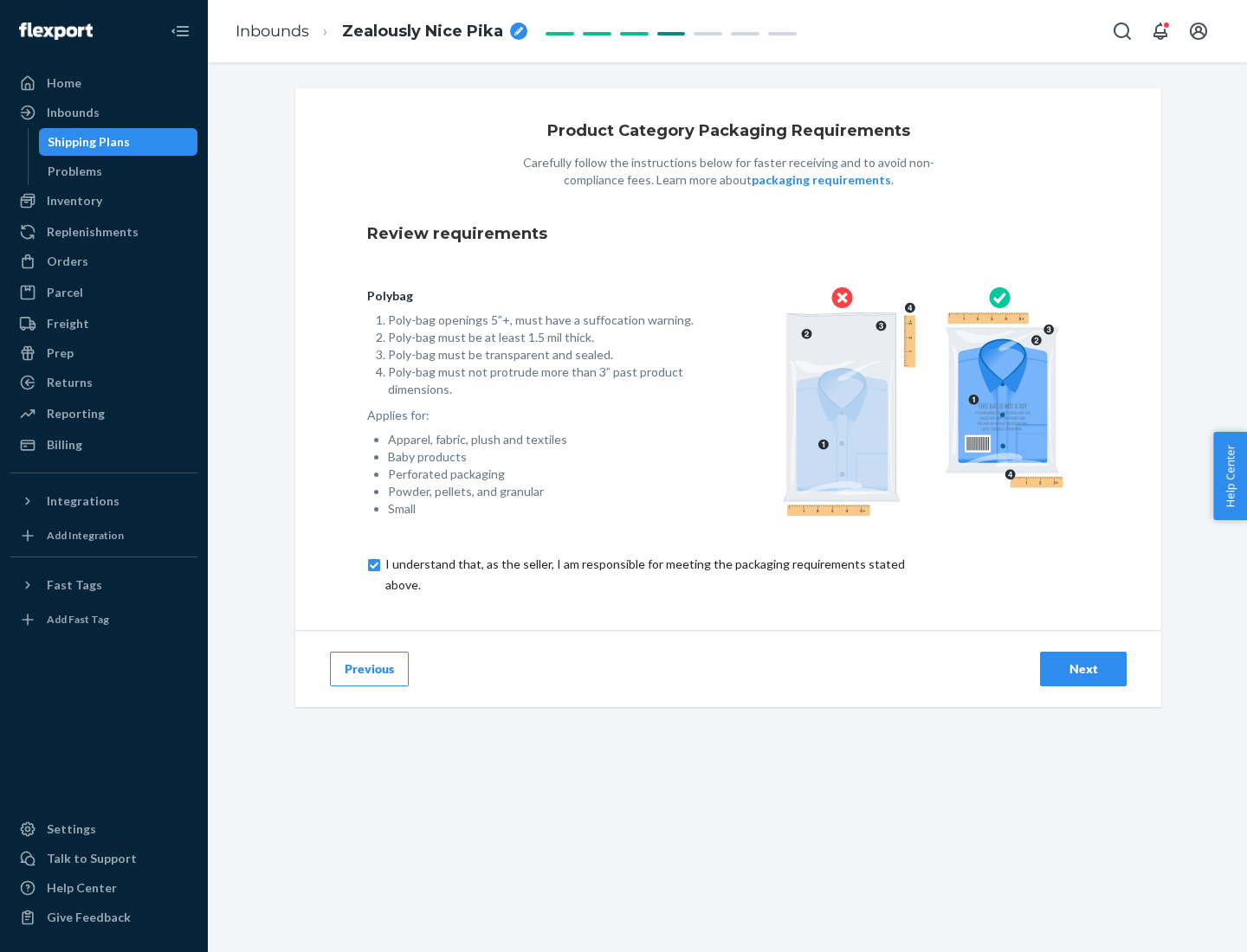
click at [1083, 668] on div "Next" at bounding box center [1083, 668] width 57 height 17
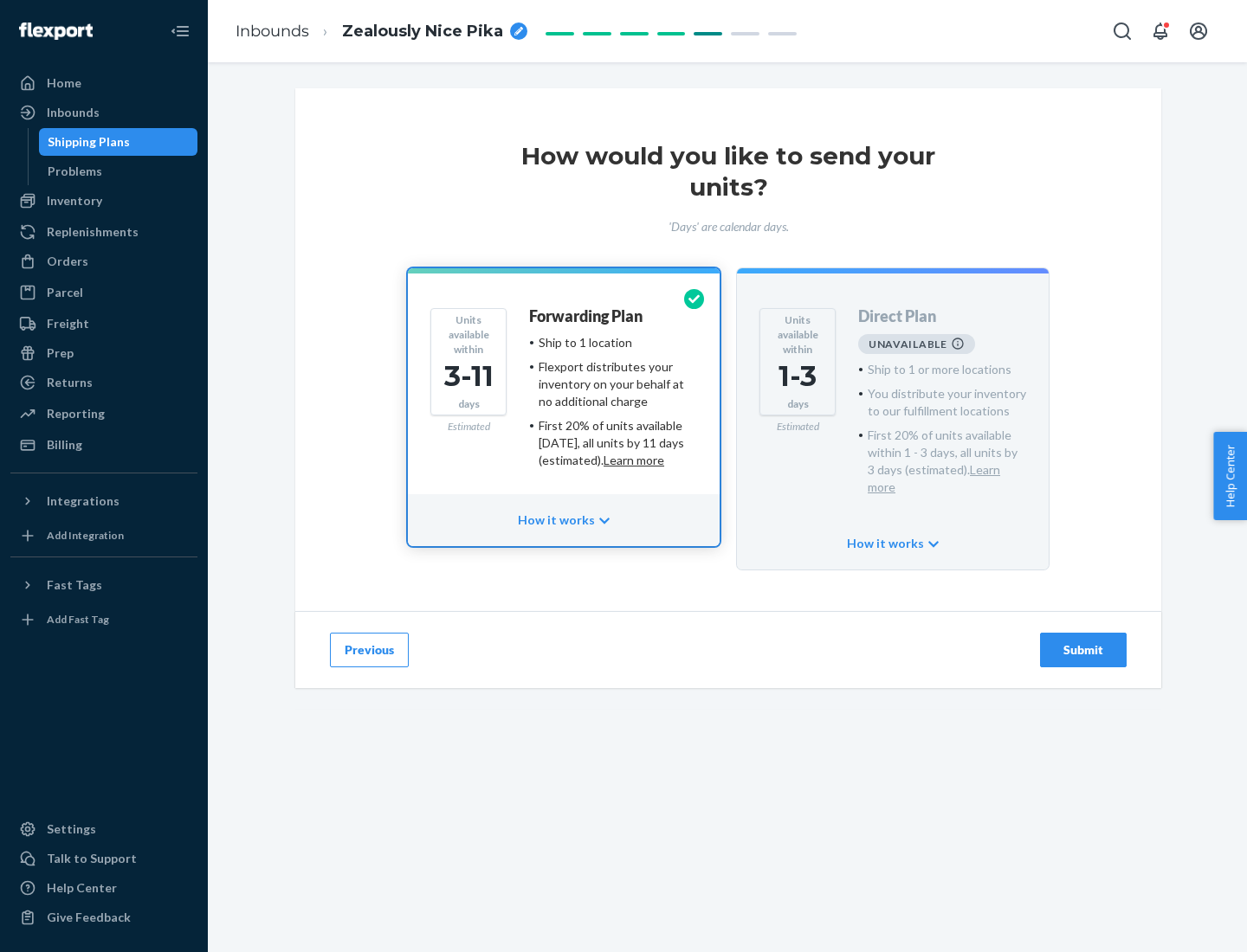
click at [587, 316] on h4 "Forwarding Plan" at bounding box center [586, 316] width 114 height 17
click at [1083, 642] on div "Submit" at bounding box center [1083, 650] width 57 height 17
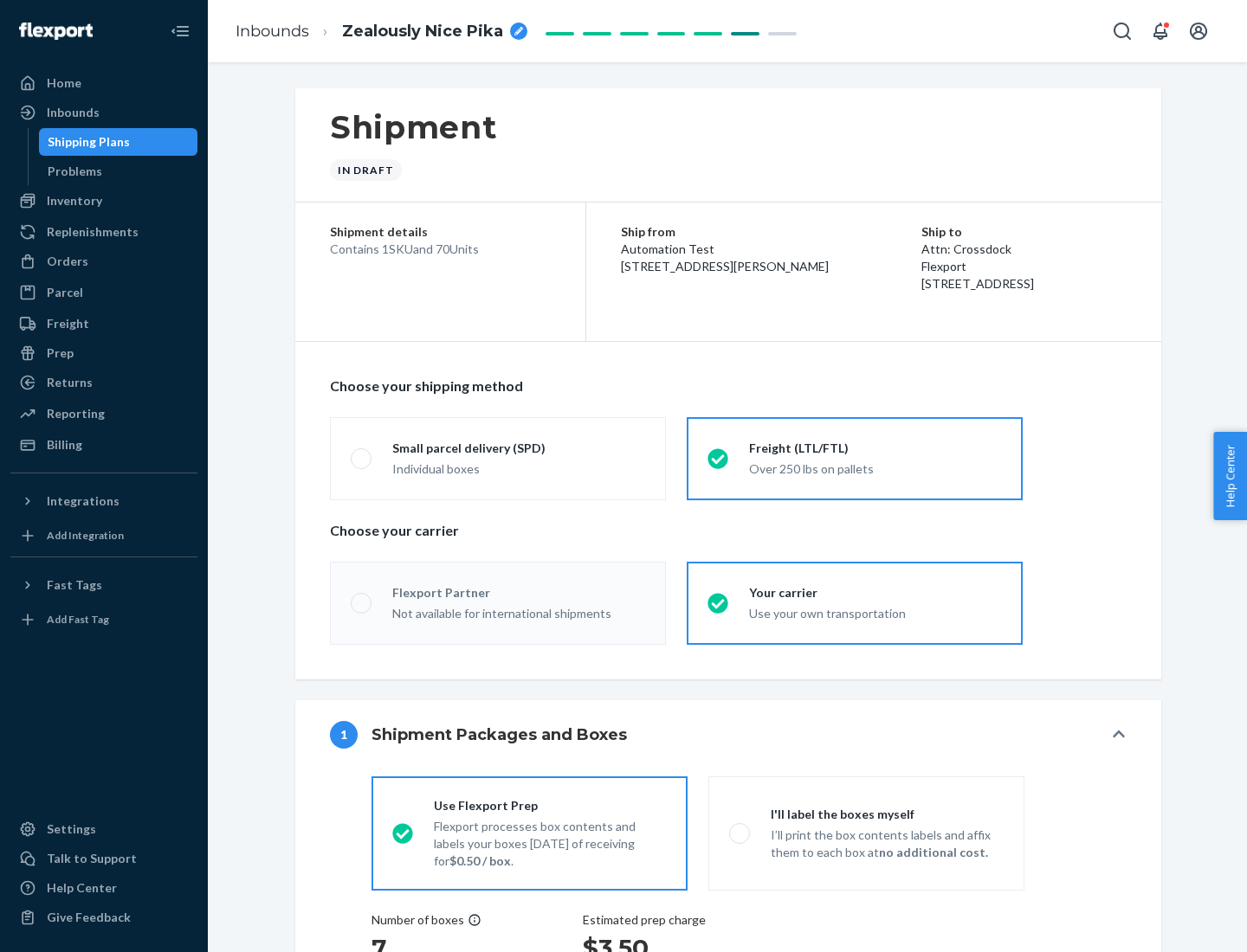
radio input "true"
radio input "false"
radio input "true"
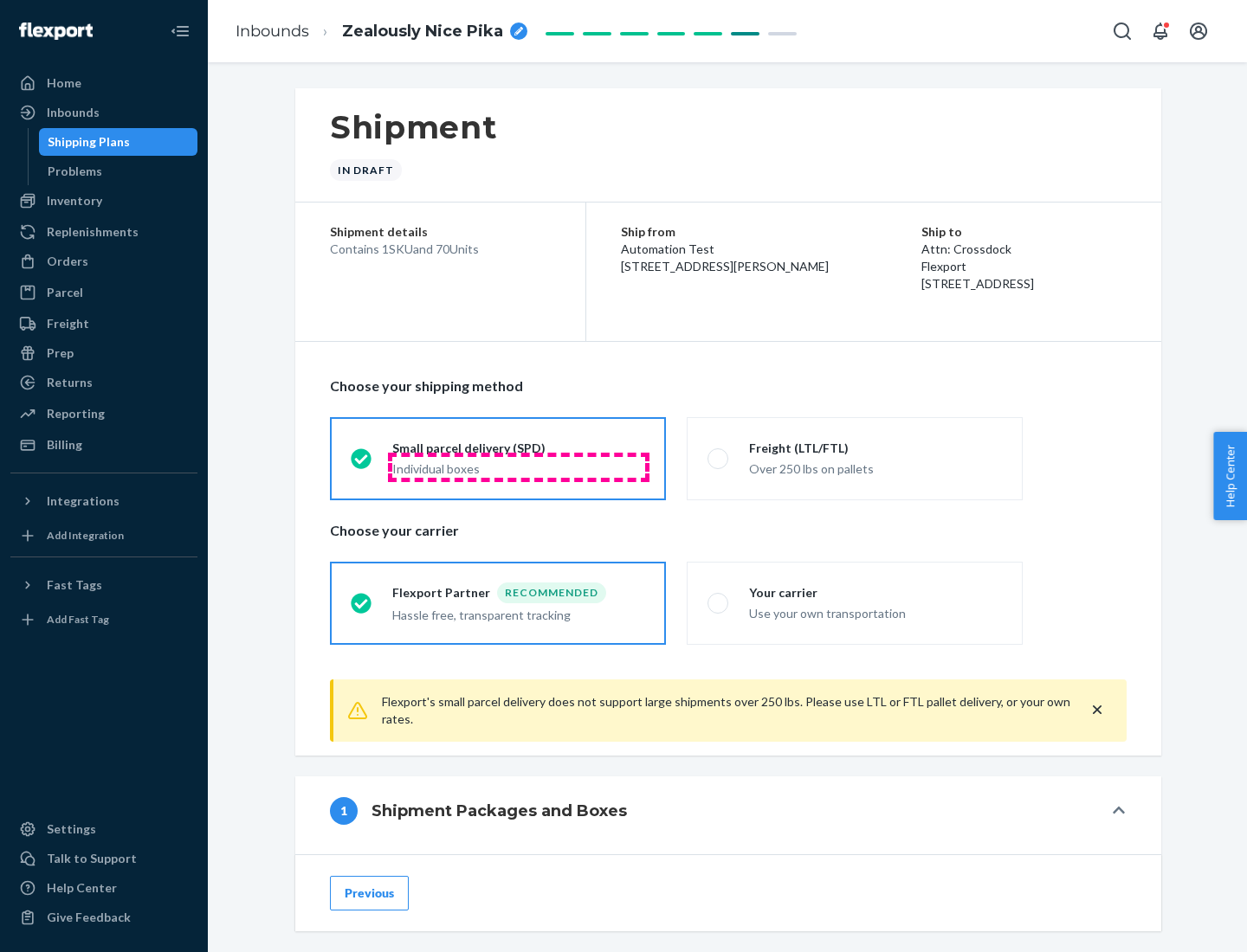
click at [518, 467] on div "Individual boxes" at bounding box center [518, 468] width 252 height 17
click at [362, 464] on input "Small parcel delivery (SPD) Individual boxes" at bounding box center [356, 458] width 12 height 12
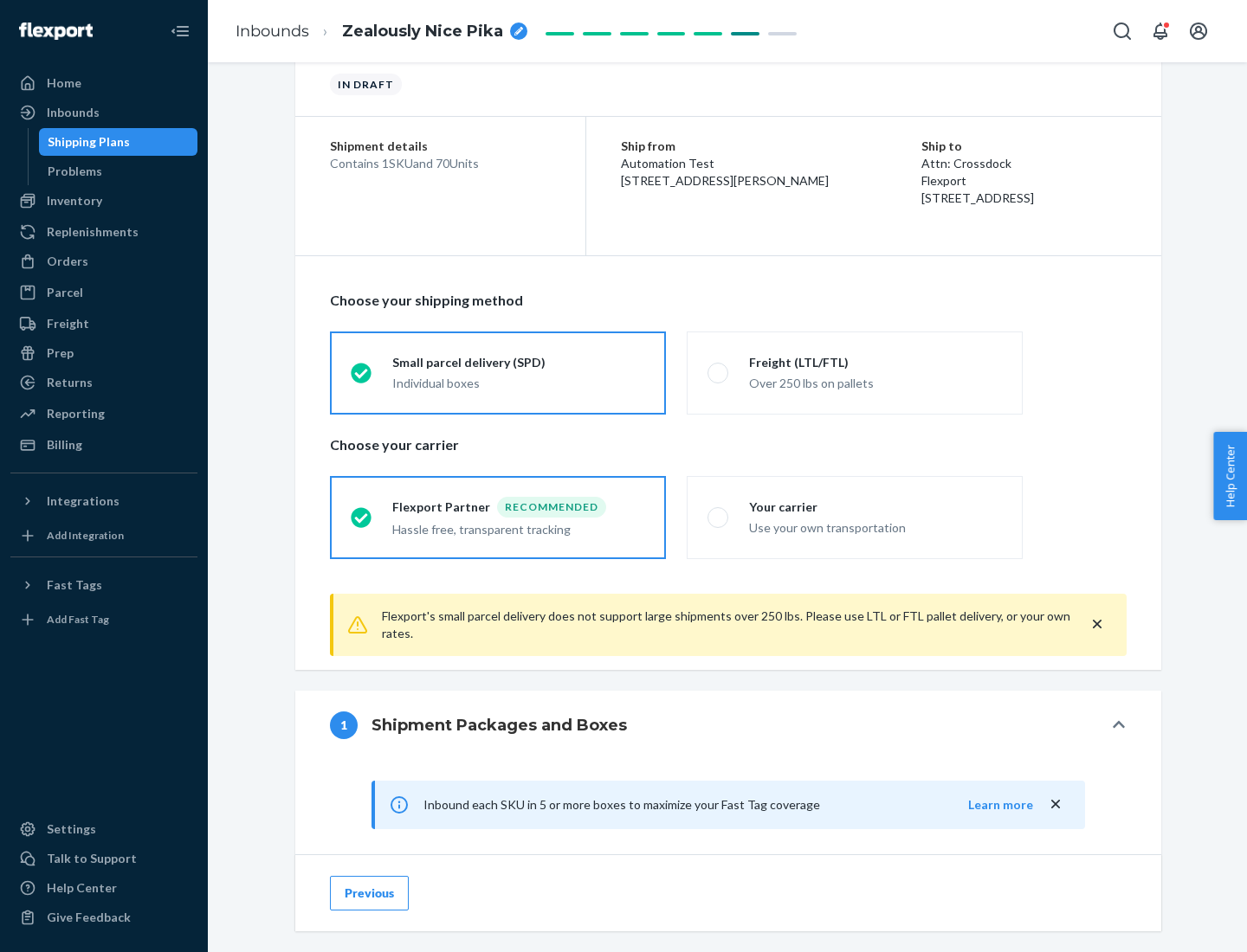
click at [875, 507] on div "Your carrier" at bounding box center [875, 507] width 252 height 17
click at [718, 512] on input "Your carrier Use your own transportation" at bounding box center [713, 517] width 12 height 12
radio input "true"
radio input "false"
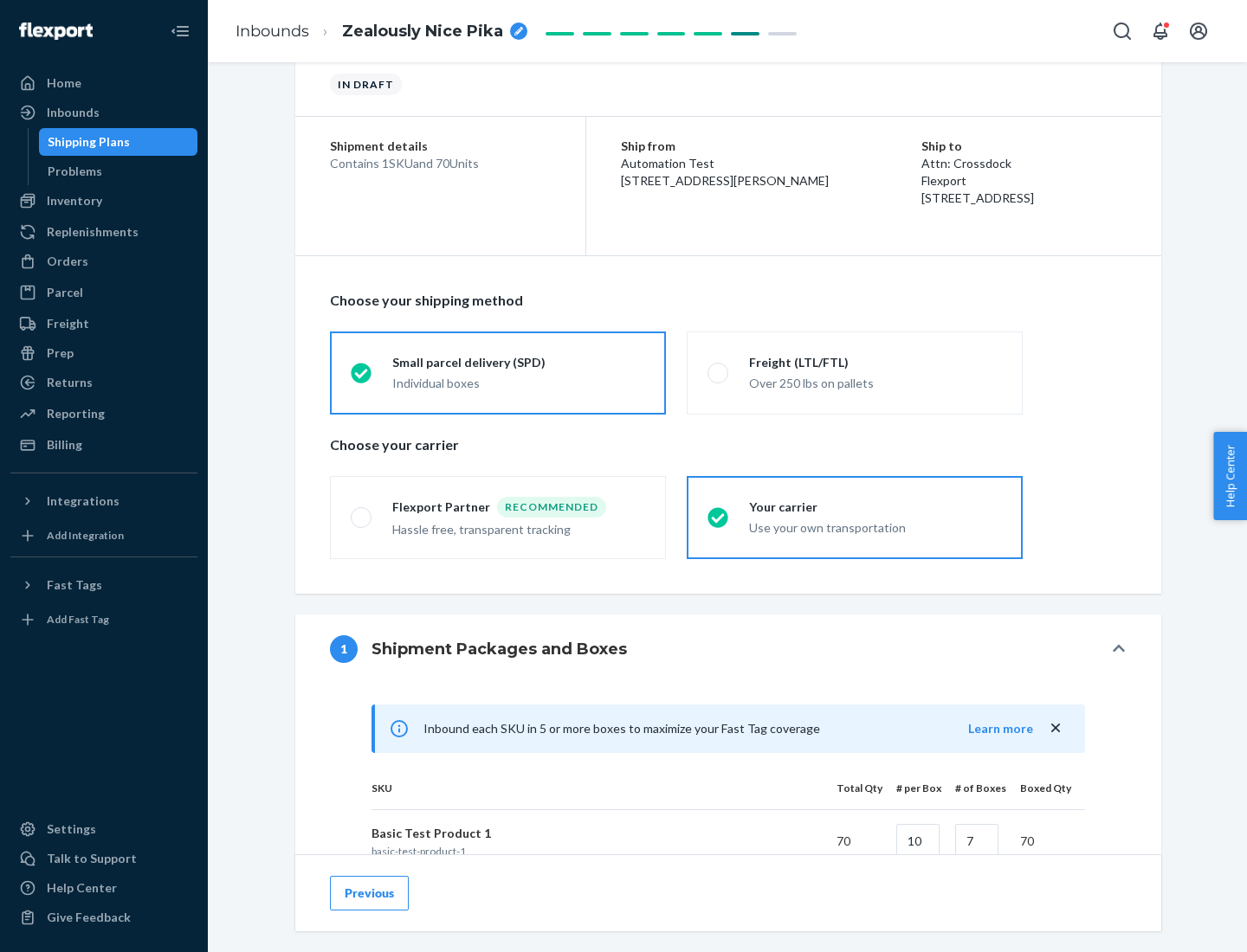
scroll to position [420, 0]
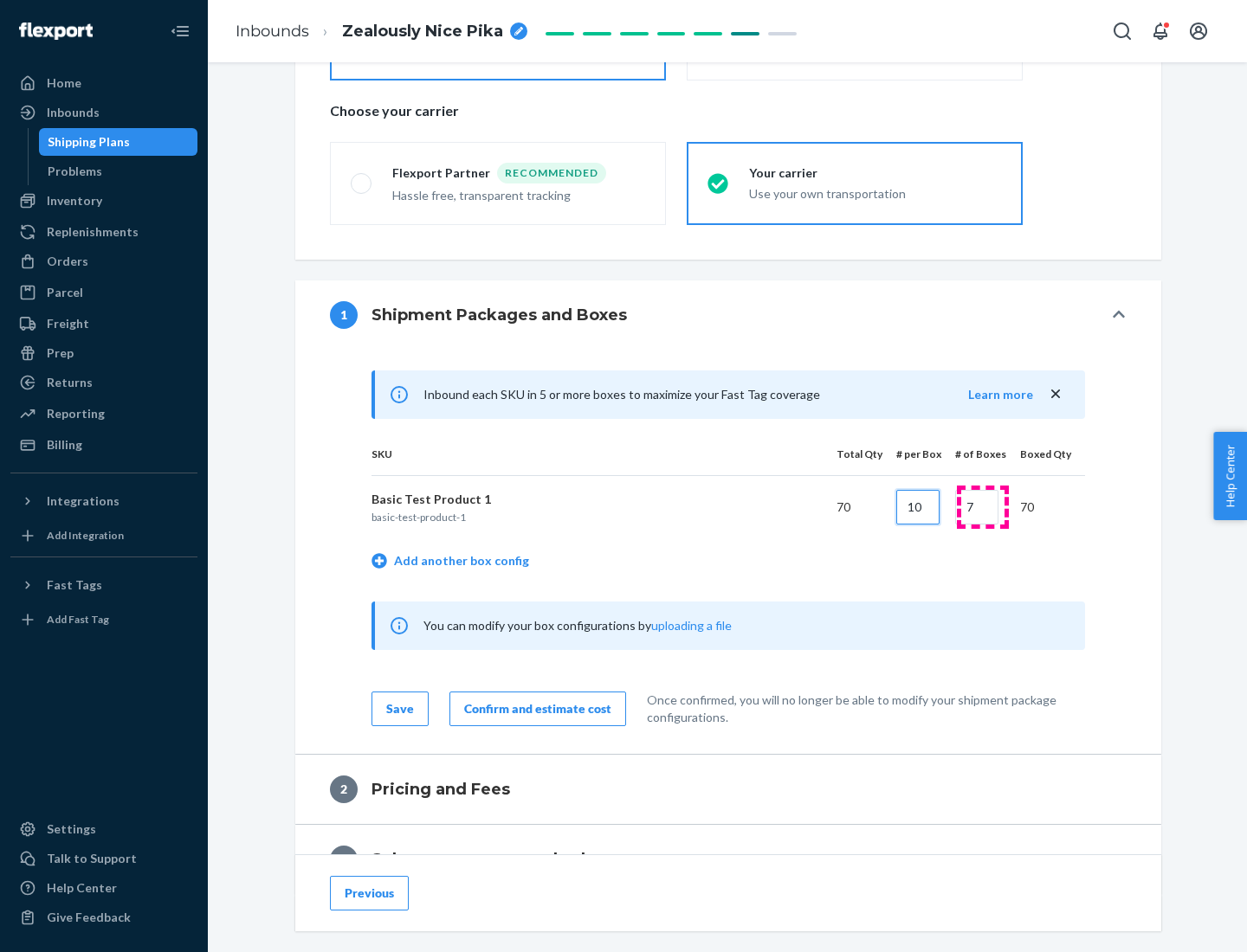
type input "10"
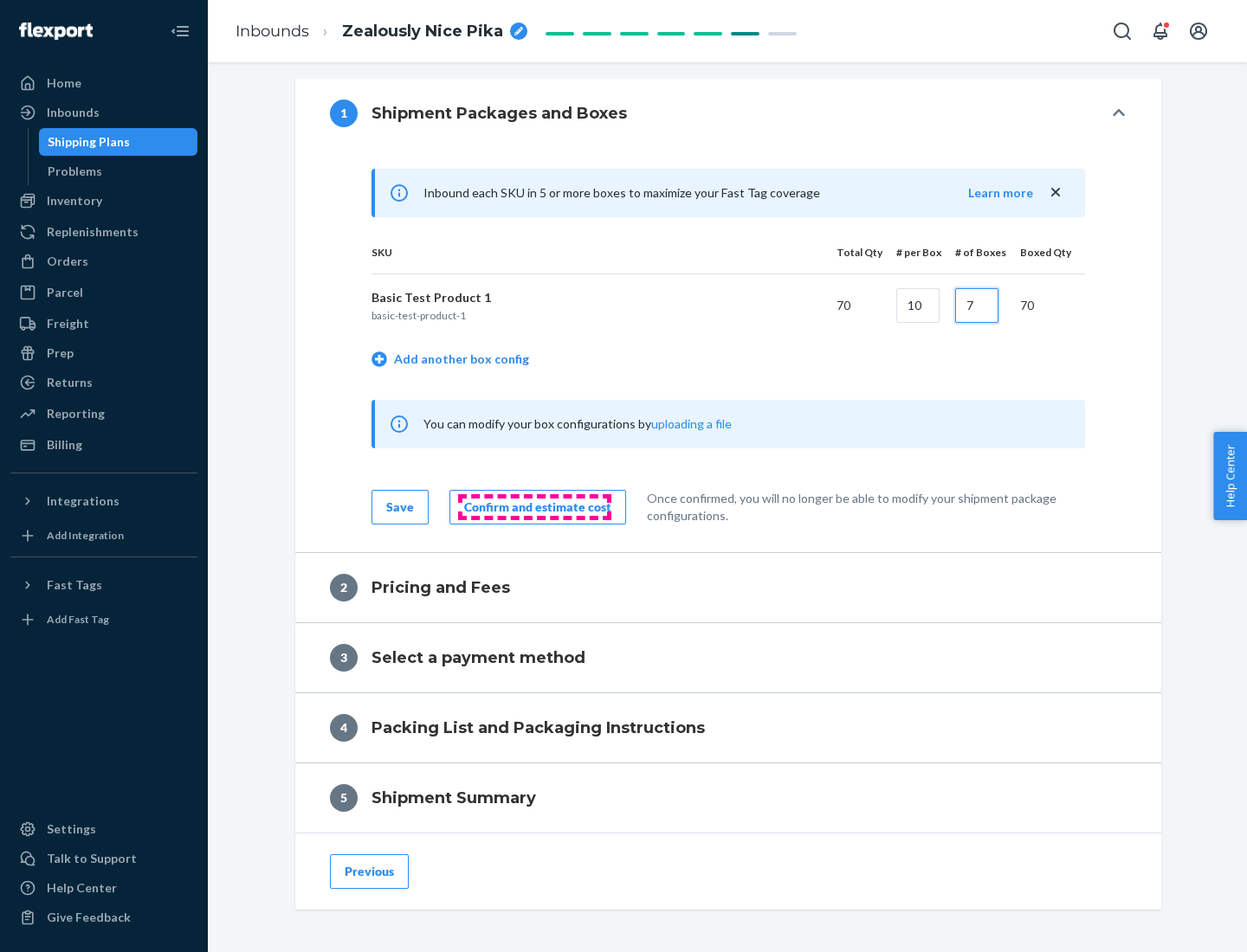
type input "7"
click at [534, 507] on div "Confirm and estimate cost" at bounding box center [538, 507] width 148 height 17
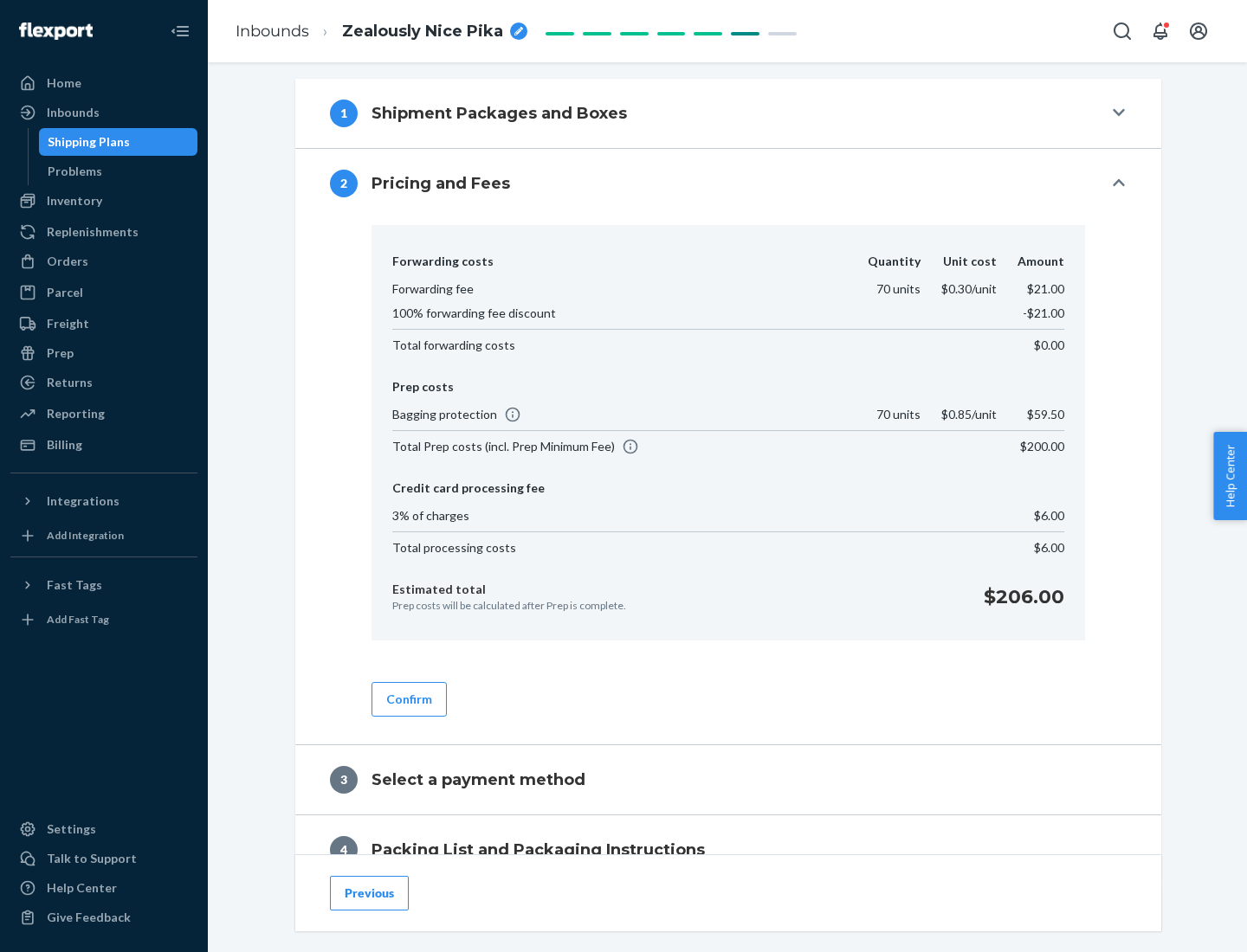
scroll to position [704, 0]
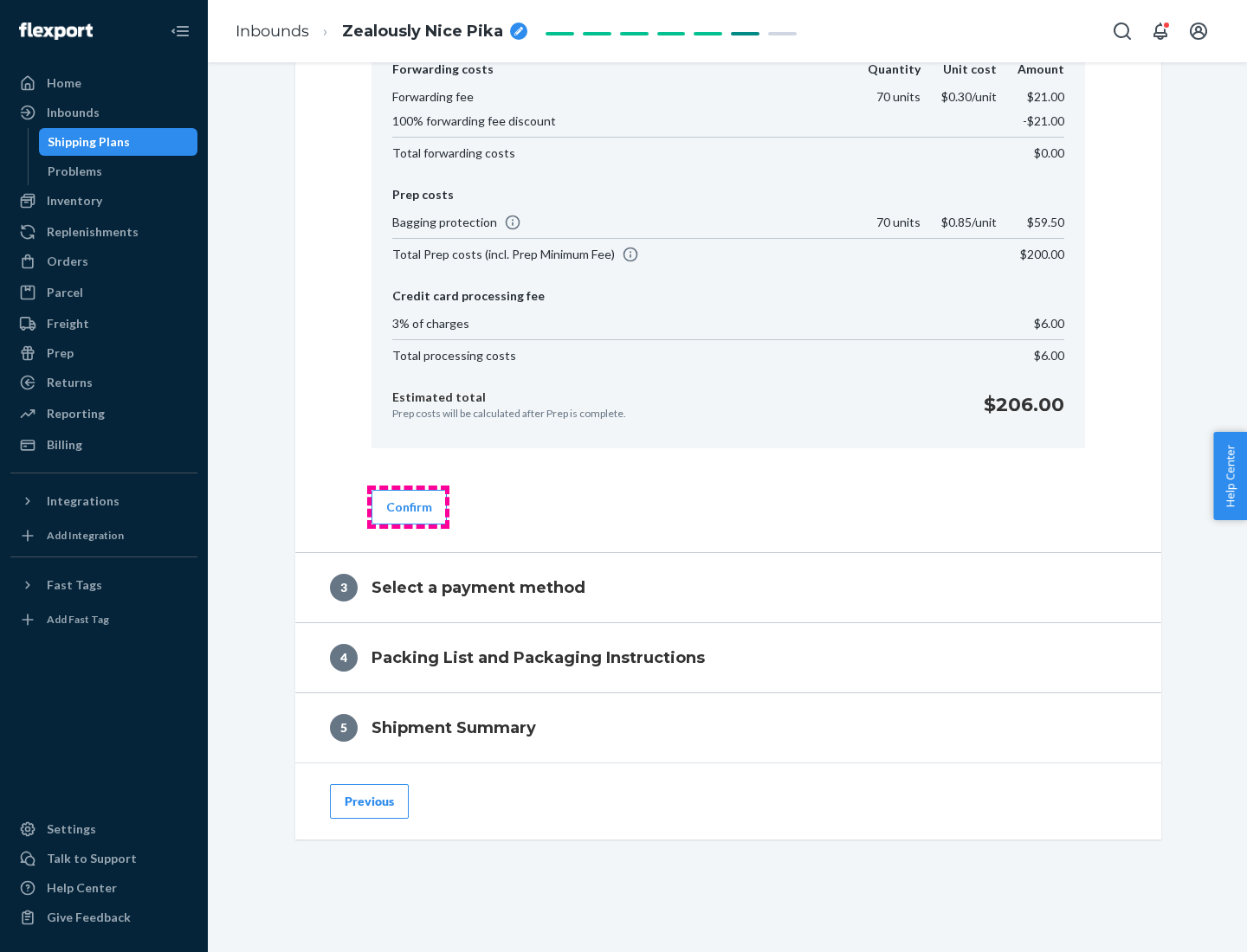
click at [408, 507] on button "Confirm" at bounding box center [409, 507] width 76 height 35
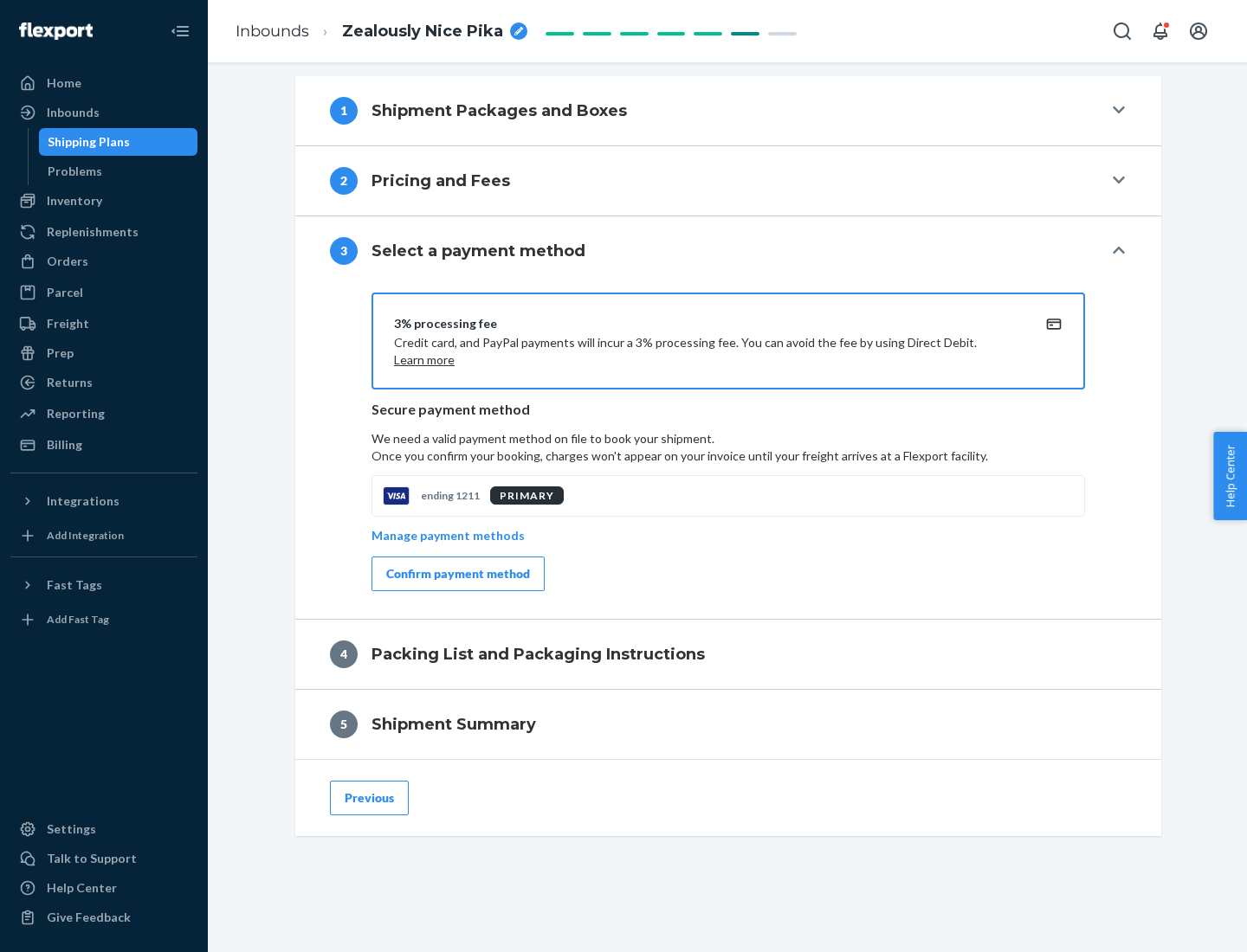
scroll to position [624, 0]
click at [456, 574] on div "Confirm payment method" at bounding box center [458, 573] width 144 height 17
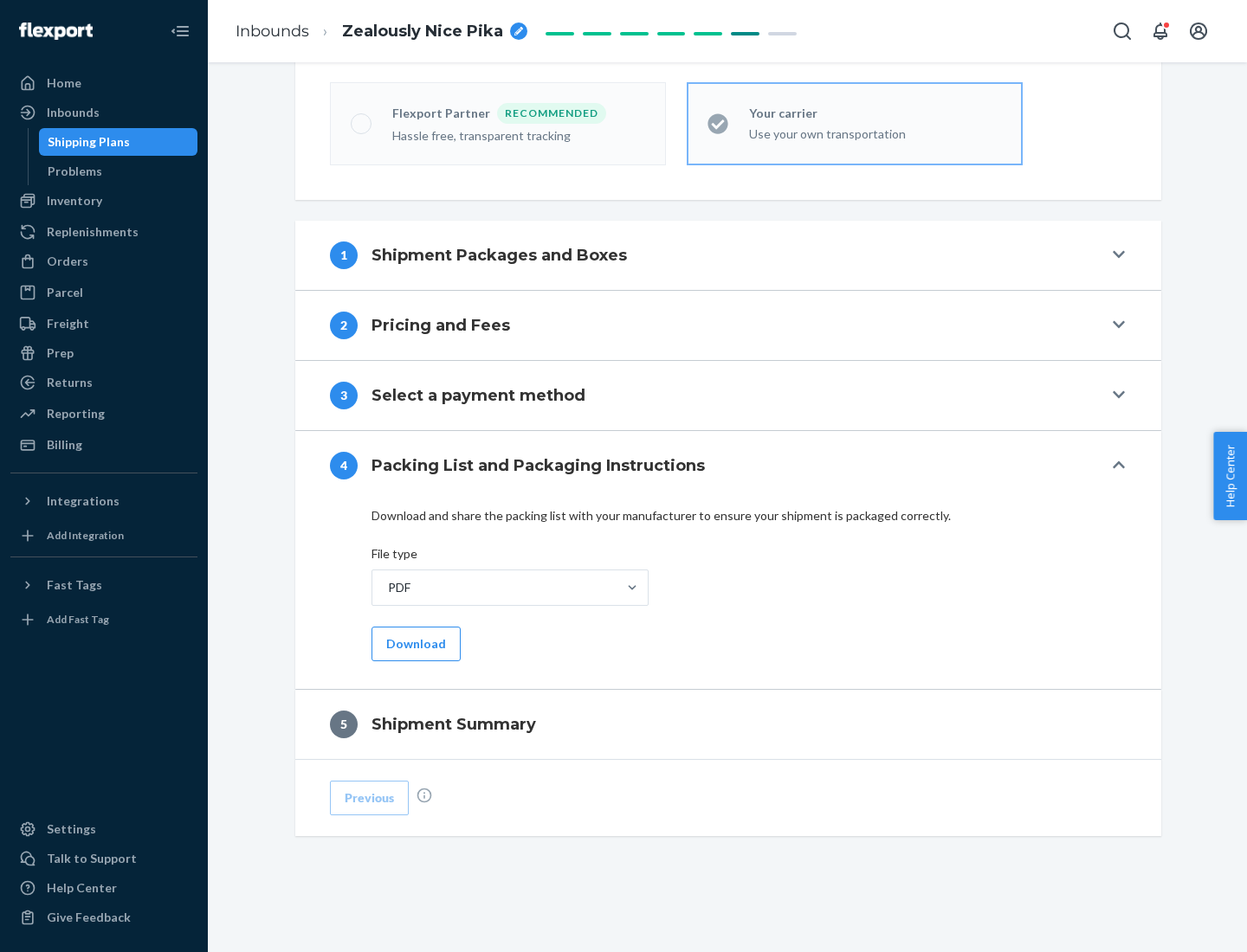
scroll to position [480, 0]
click at [414, 644] on button "Download" at bounding box center [416, 644] width 89 height 35
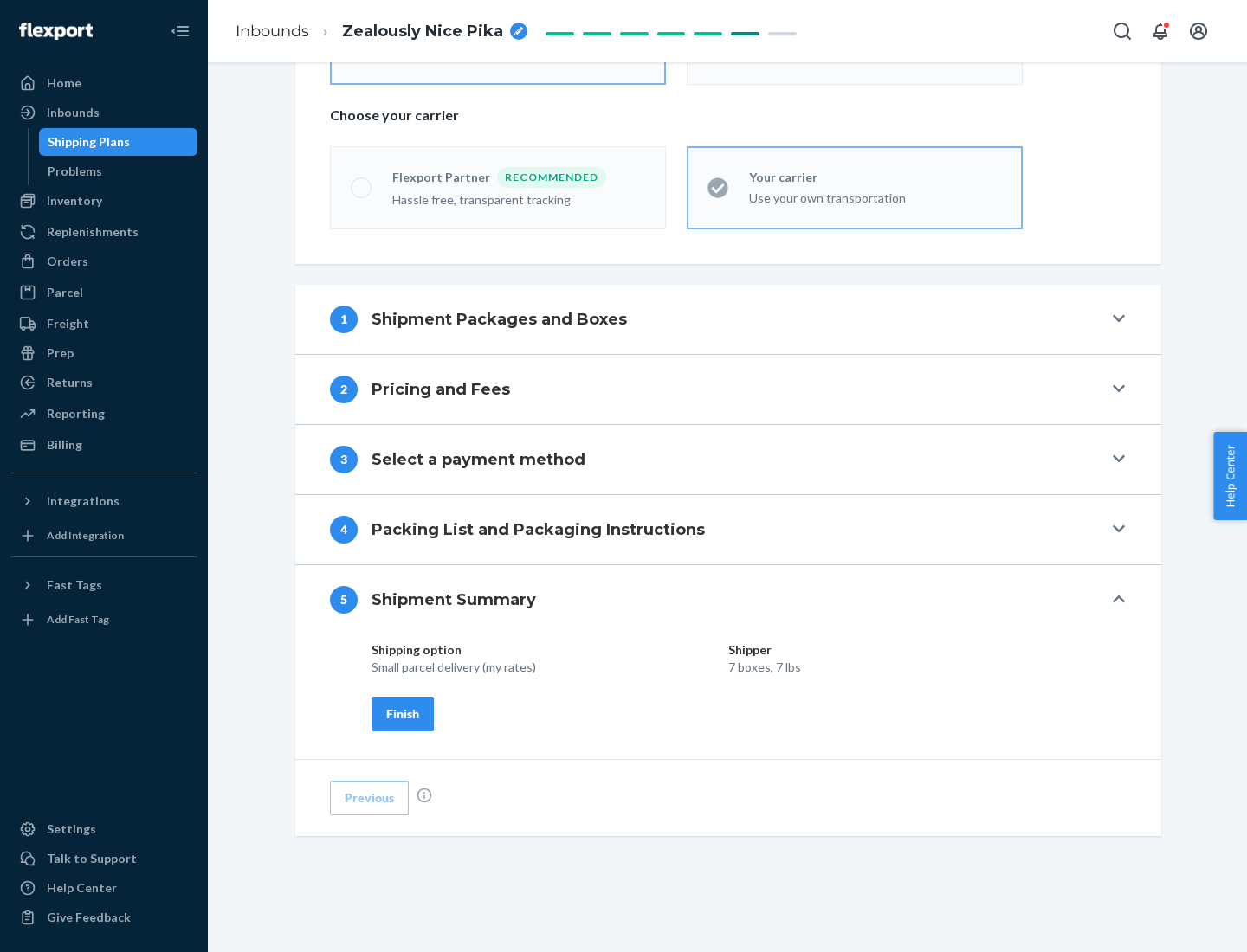
scroll to position [416, 0]
